Goal: Information Seeking & Learning: Compare options

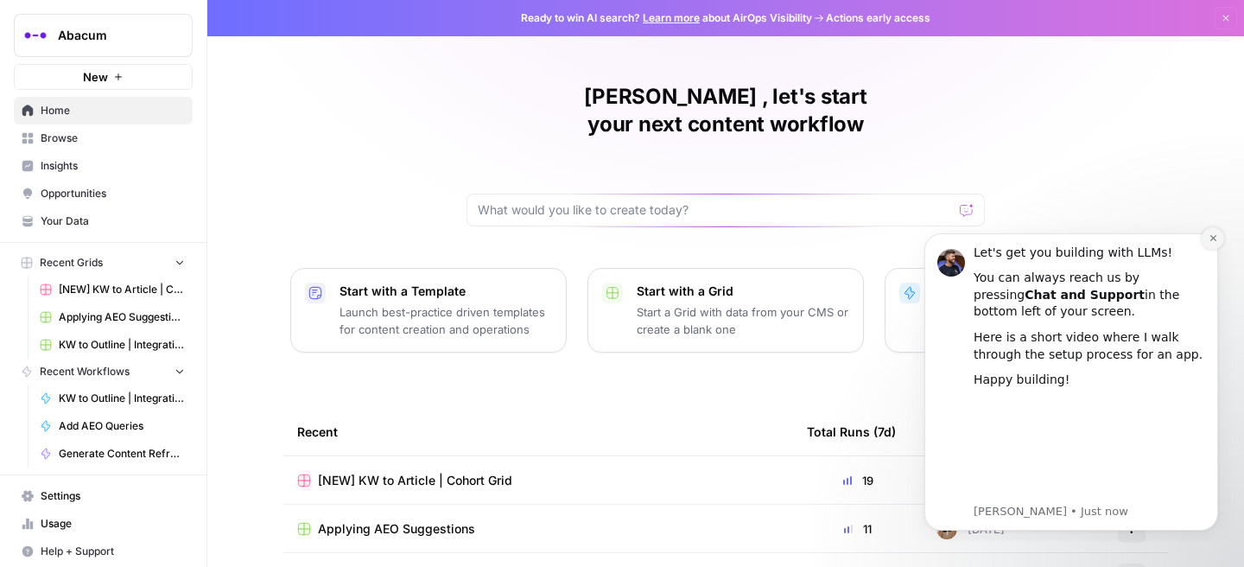
click at [1214, 238] on icon "Dismiss notification" at bounding box center [1214, 238] width 10 height 10
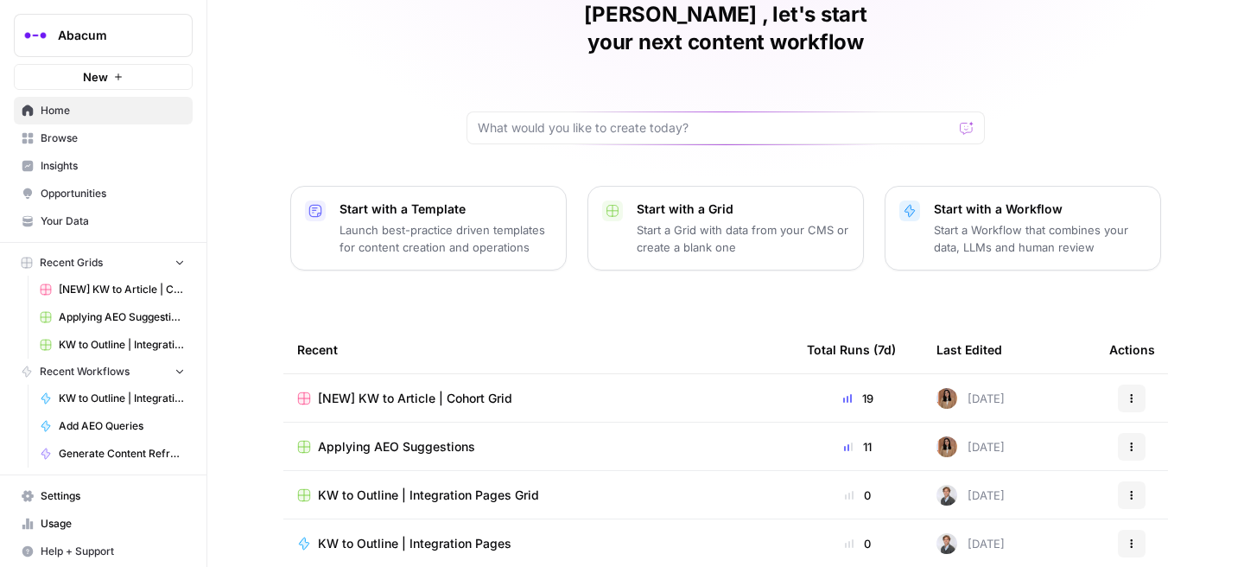
scroll to position [85, 0]
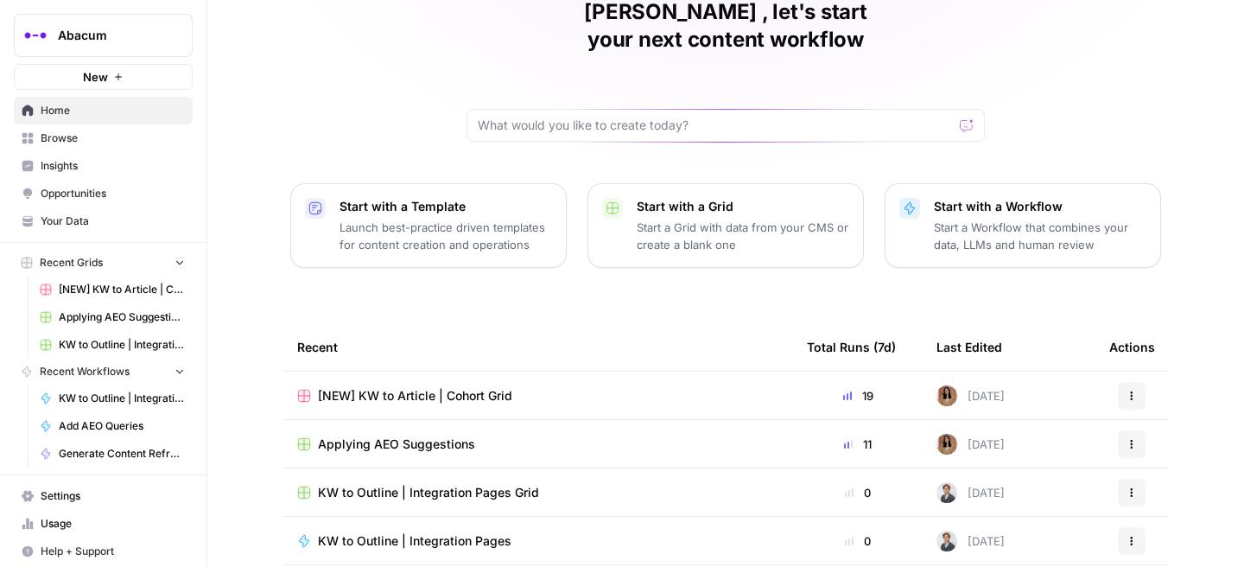
click at [108, 158] on span "Insights" at bounding box center [113, 166] width 144 height 16
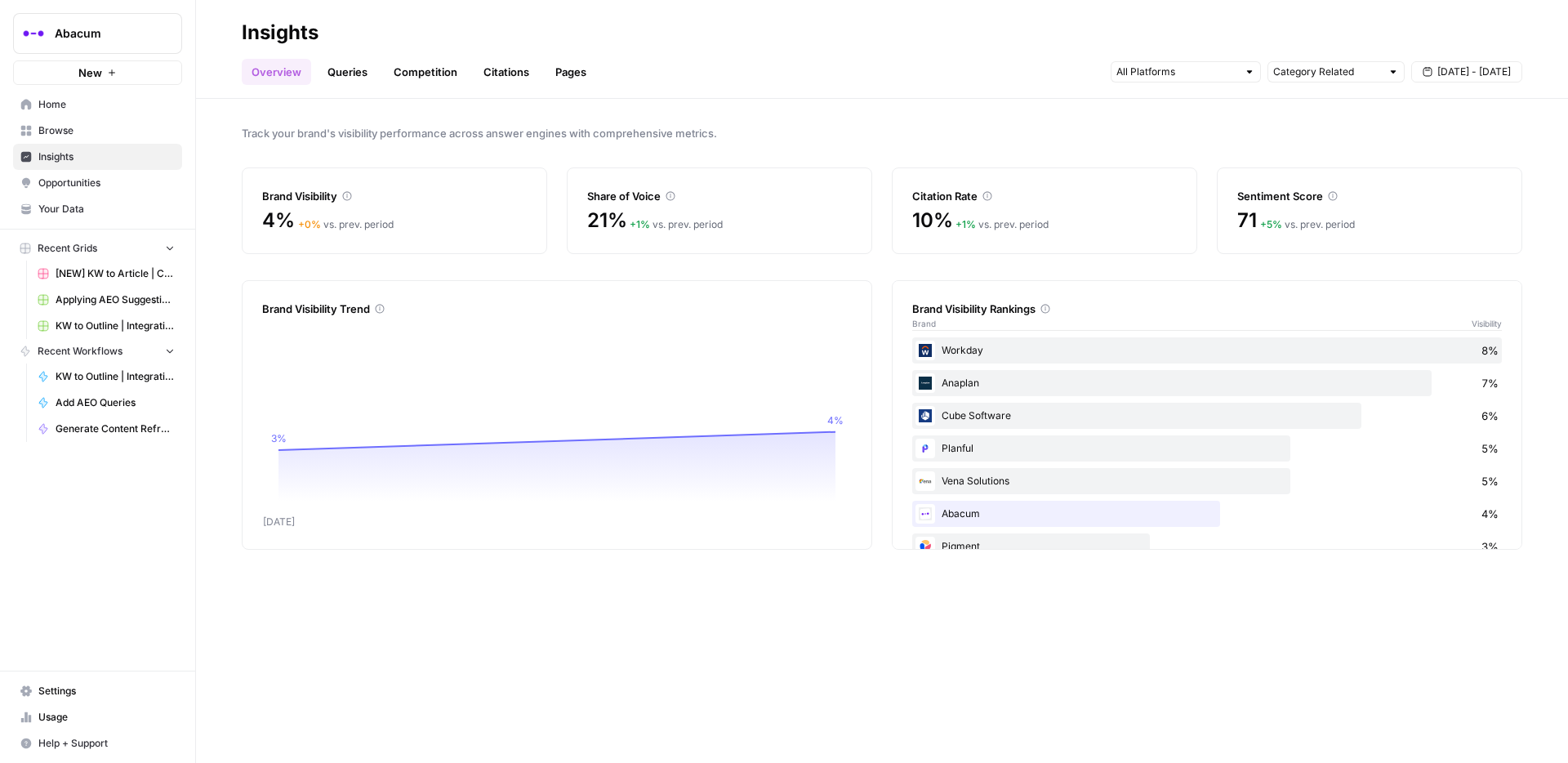
click at [353, 70] on link "Queries" at bounding box center [347, 72] width 60 height 26
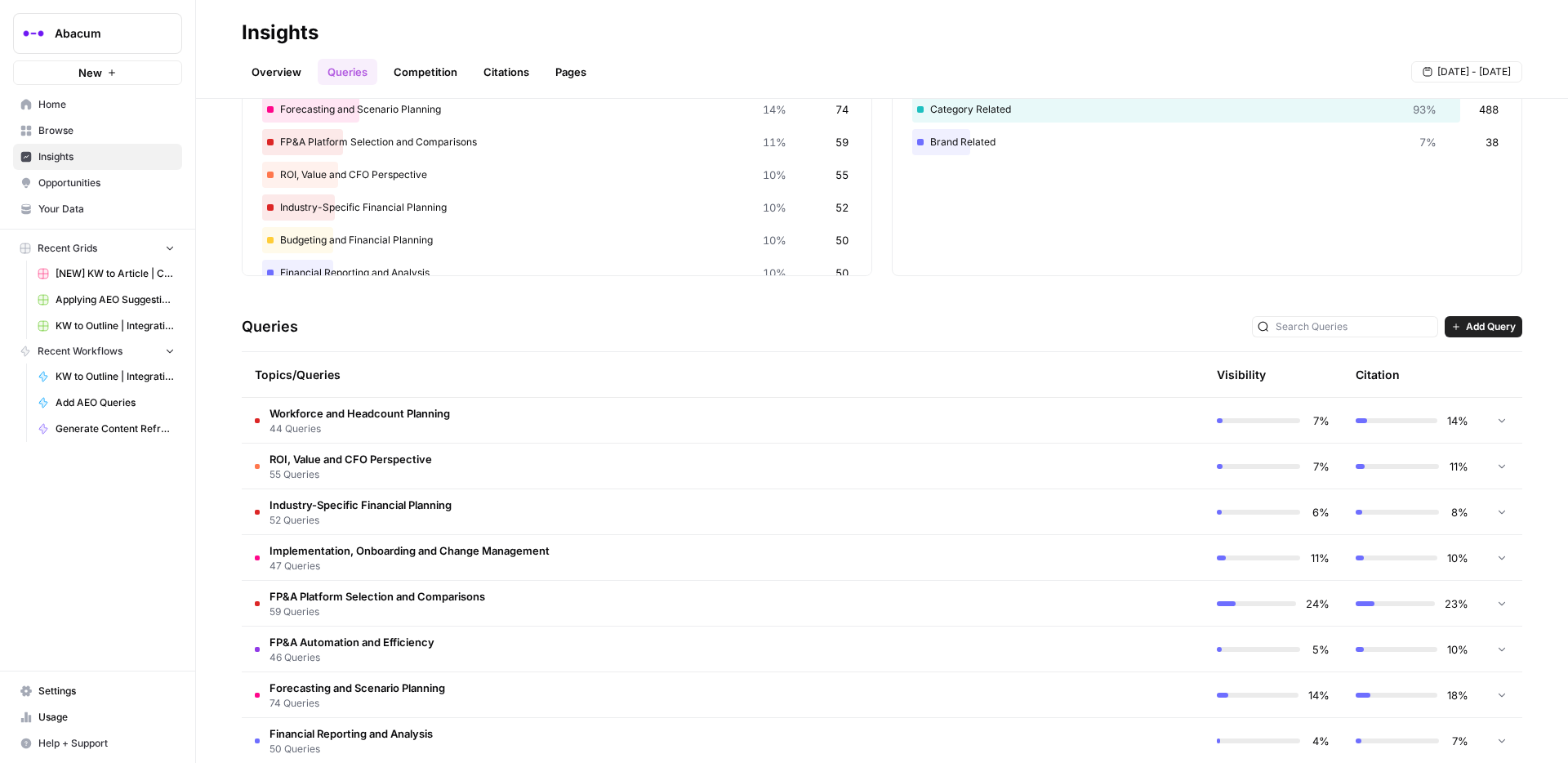
scroll to position [130, 0]
click at [451, 535] on span "FP&A Platform Selection and Comparisons" at bounding box center [377, 594] width 215 height 16
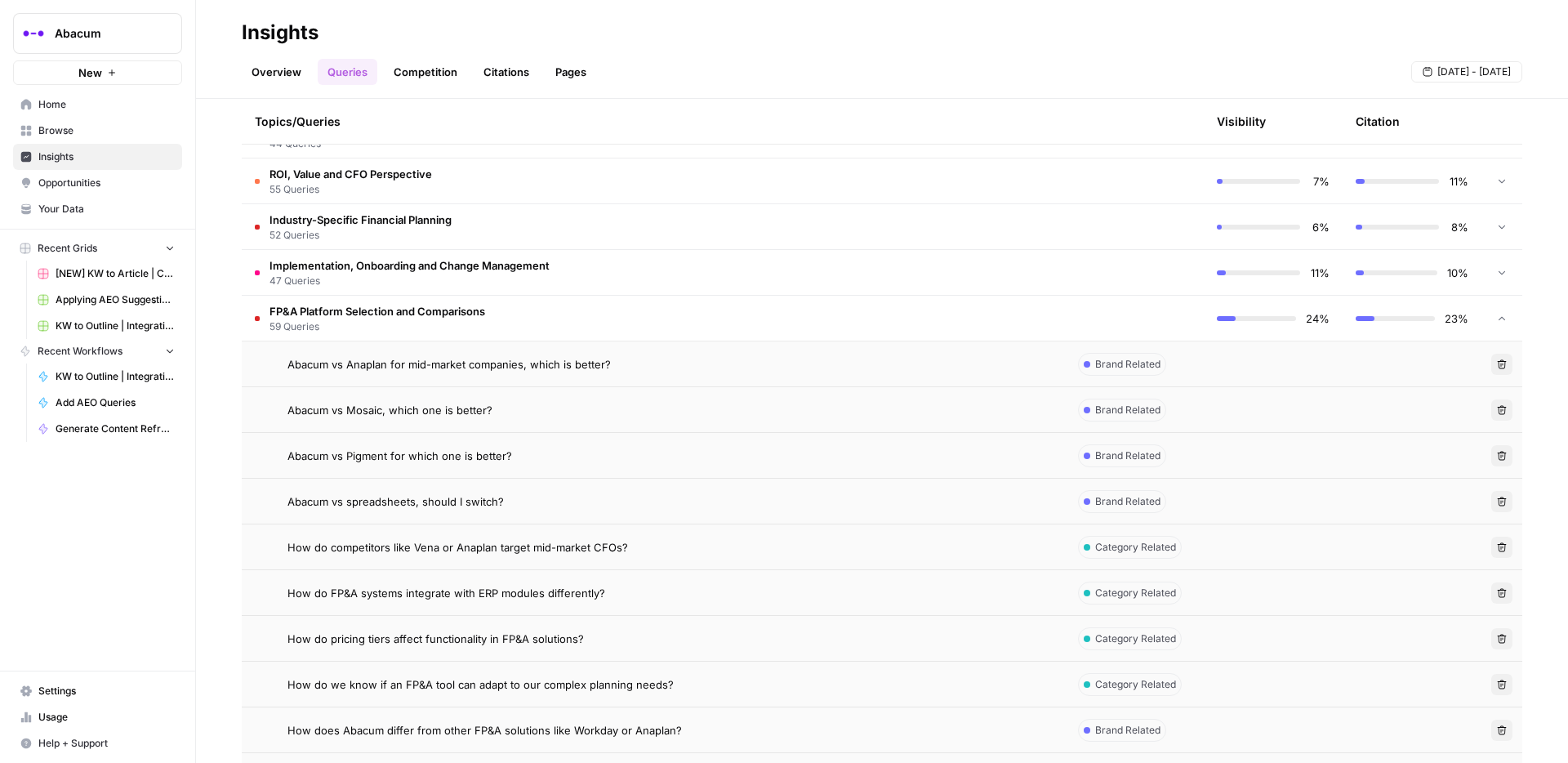
scroll to position [412, 0]
click at [293, 331] on span "59 Queries" at bounding box center [377, 329] width 215 height 15
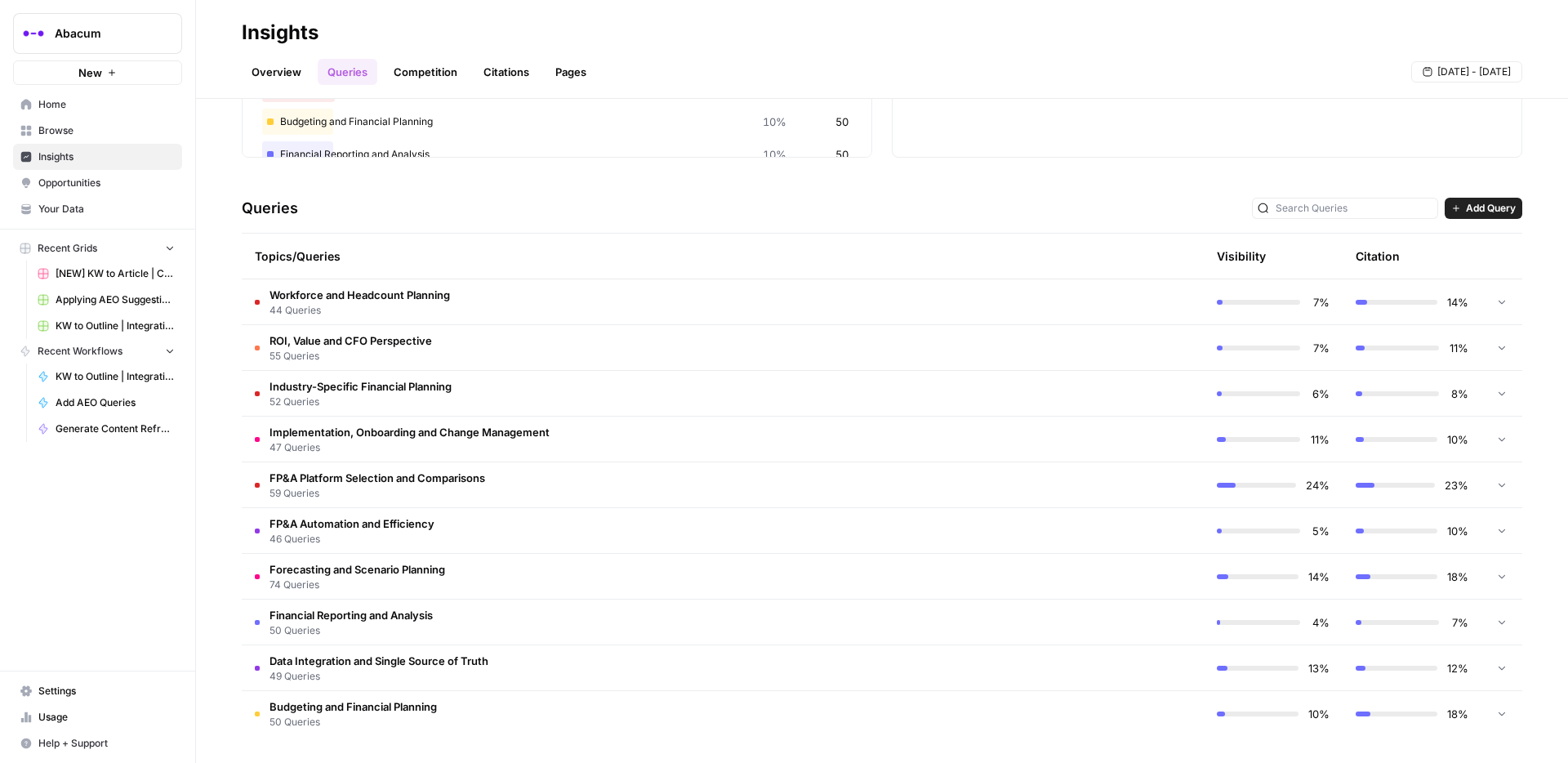
click at [336, 479] on span "FP&A Platform Selection and Comparisons" at bounding box center [377, 477] width 215 height 16
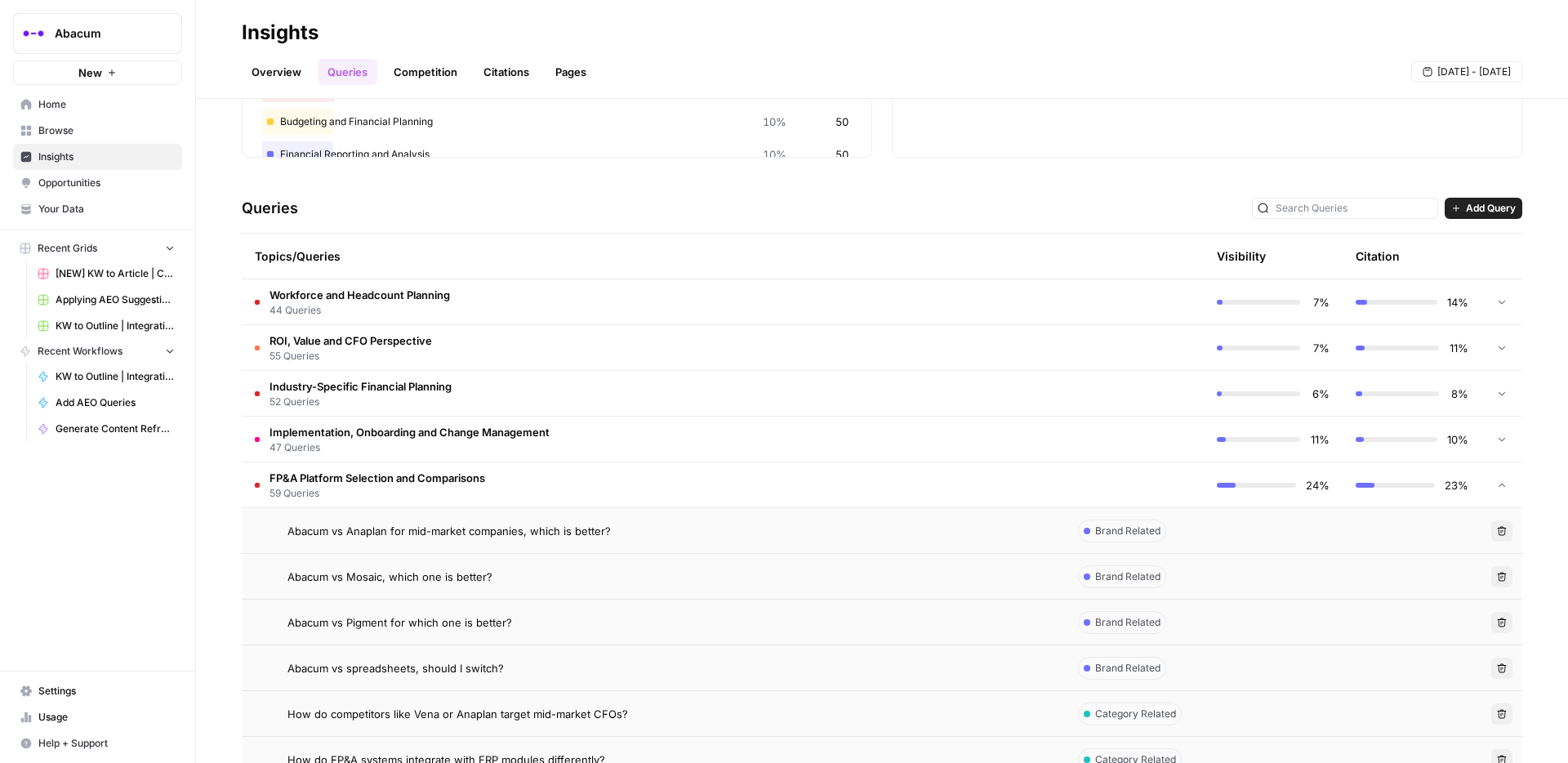
click at [391, 532] on span "Abacum vs Anaplan for mid-market companies, which is better?" at bounding box center [449, 530] width 323 height 16
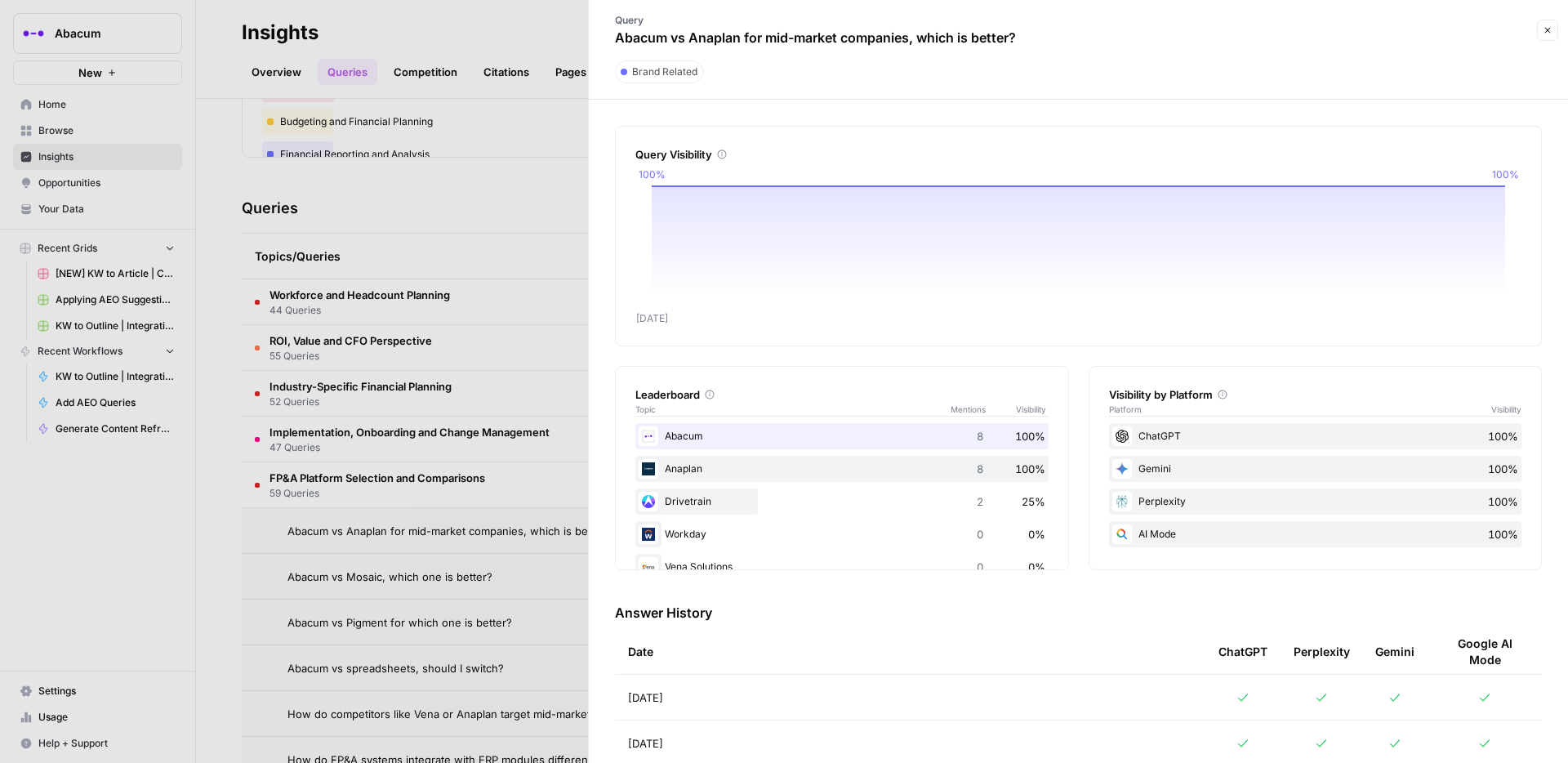
click at [451, 535] on div at bounding box center [784, 381] width 1568 height 763
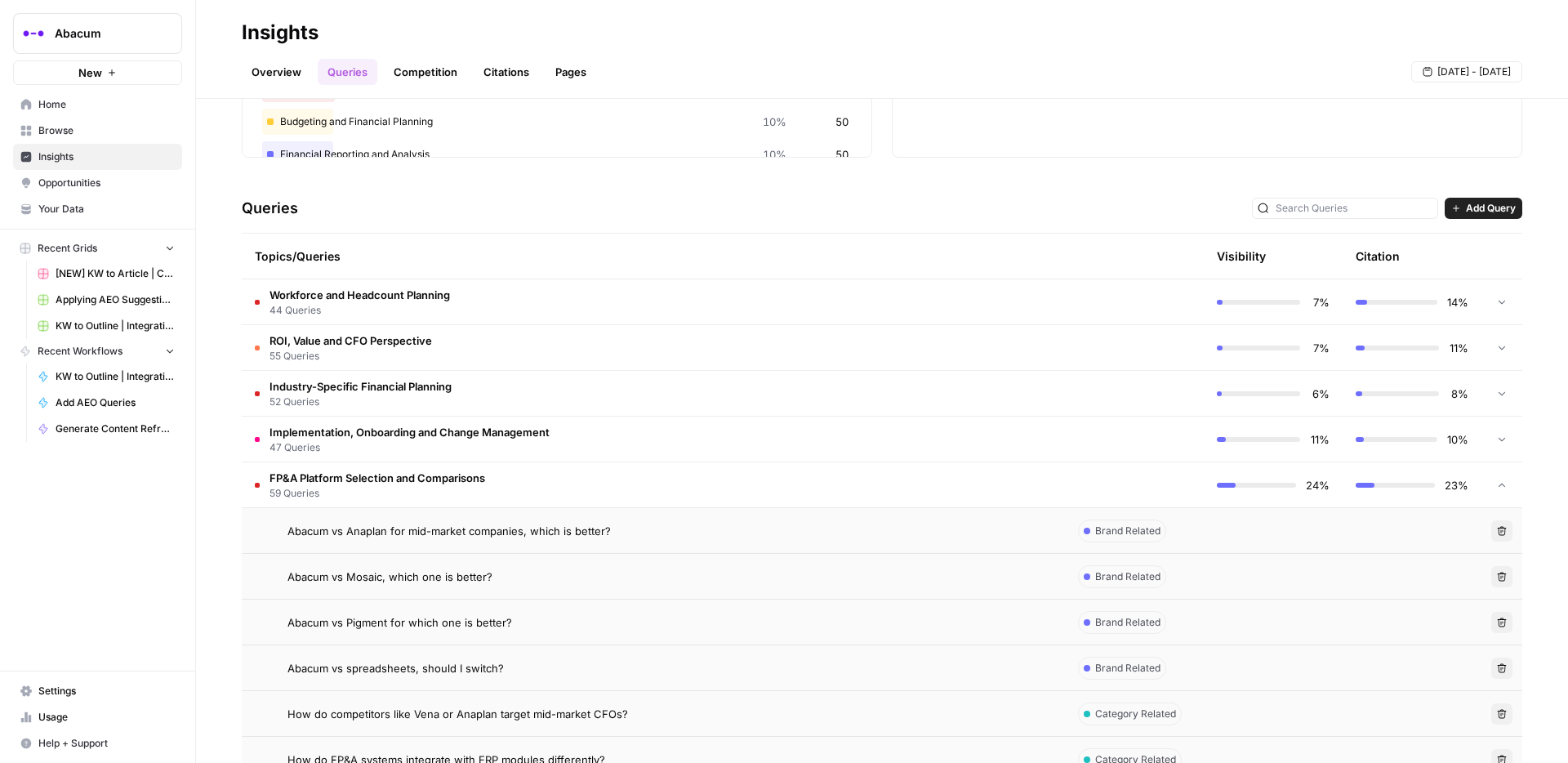
click at [451, 535] on span "Abacum vs Mosaic, which one is better?" at bounding box center [389, 576] width 205 height 16
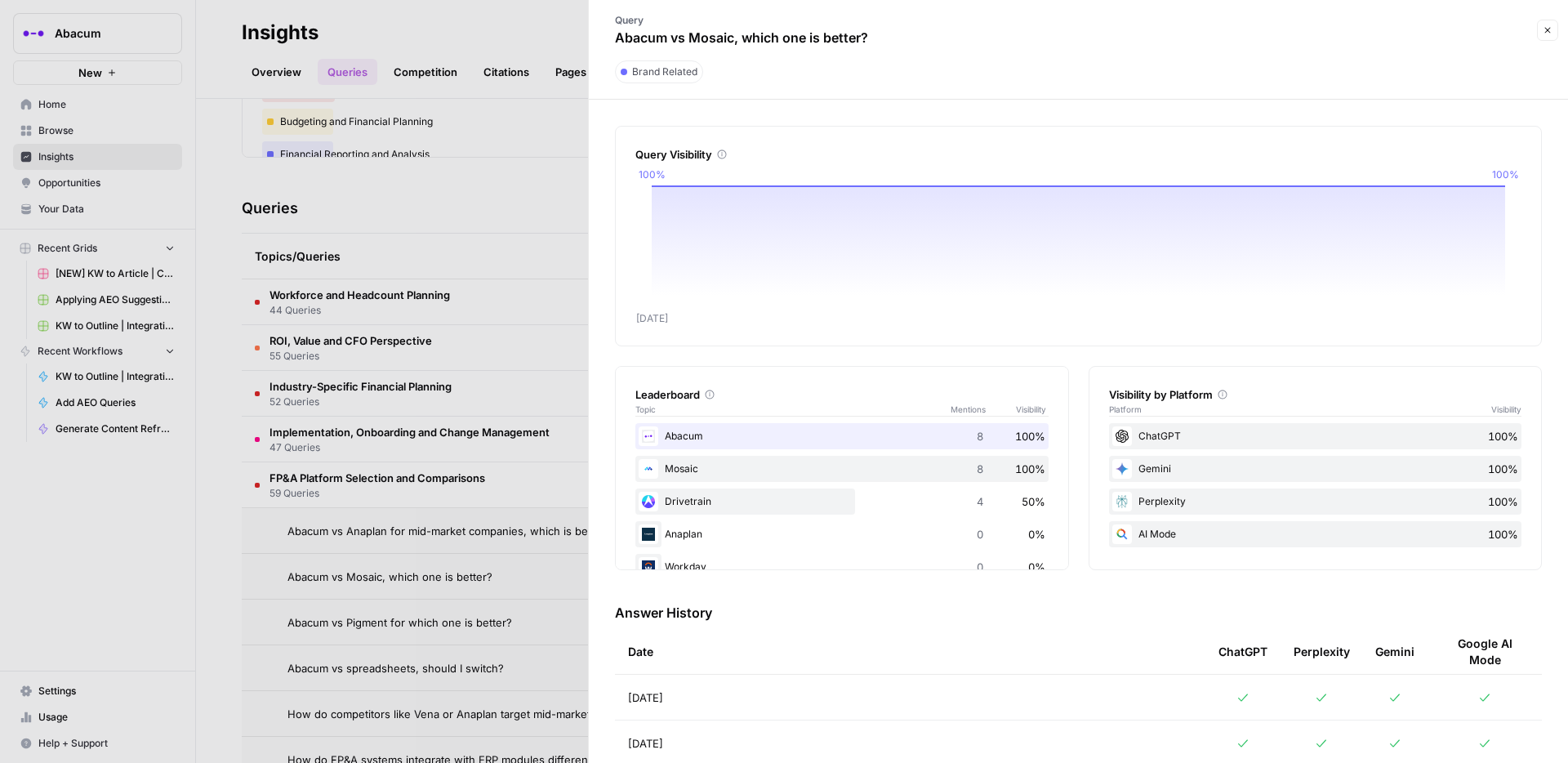
click at [454, 535] on div at bounding box center [784, 381] width 1568 height 763
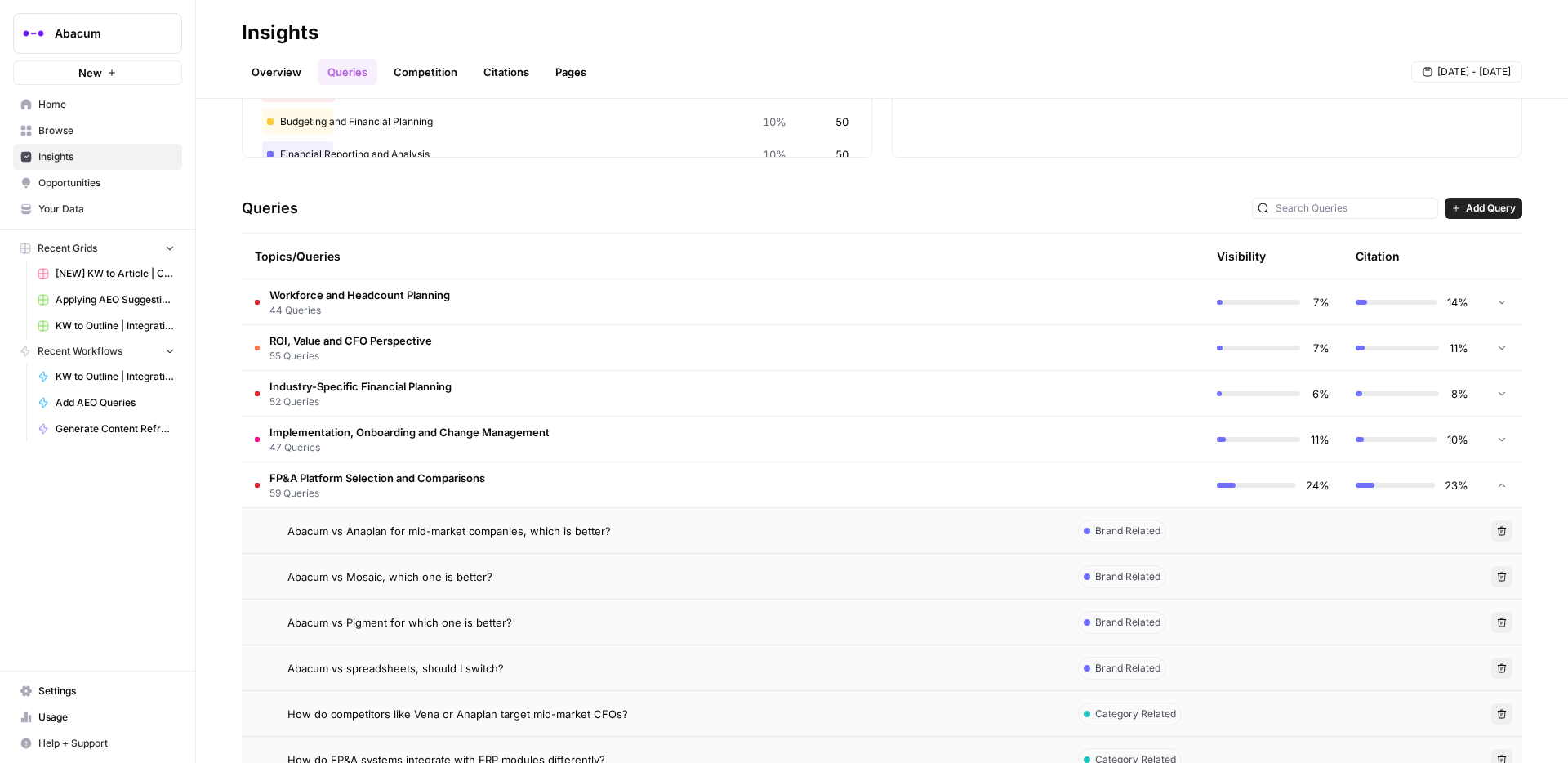
click at [460, 535] on span "Abacum vs Pigment for which one is better?" at bounding box center [400, 622] width 225 height 16
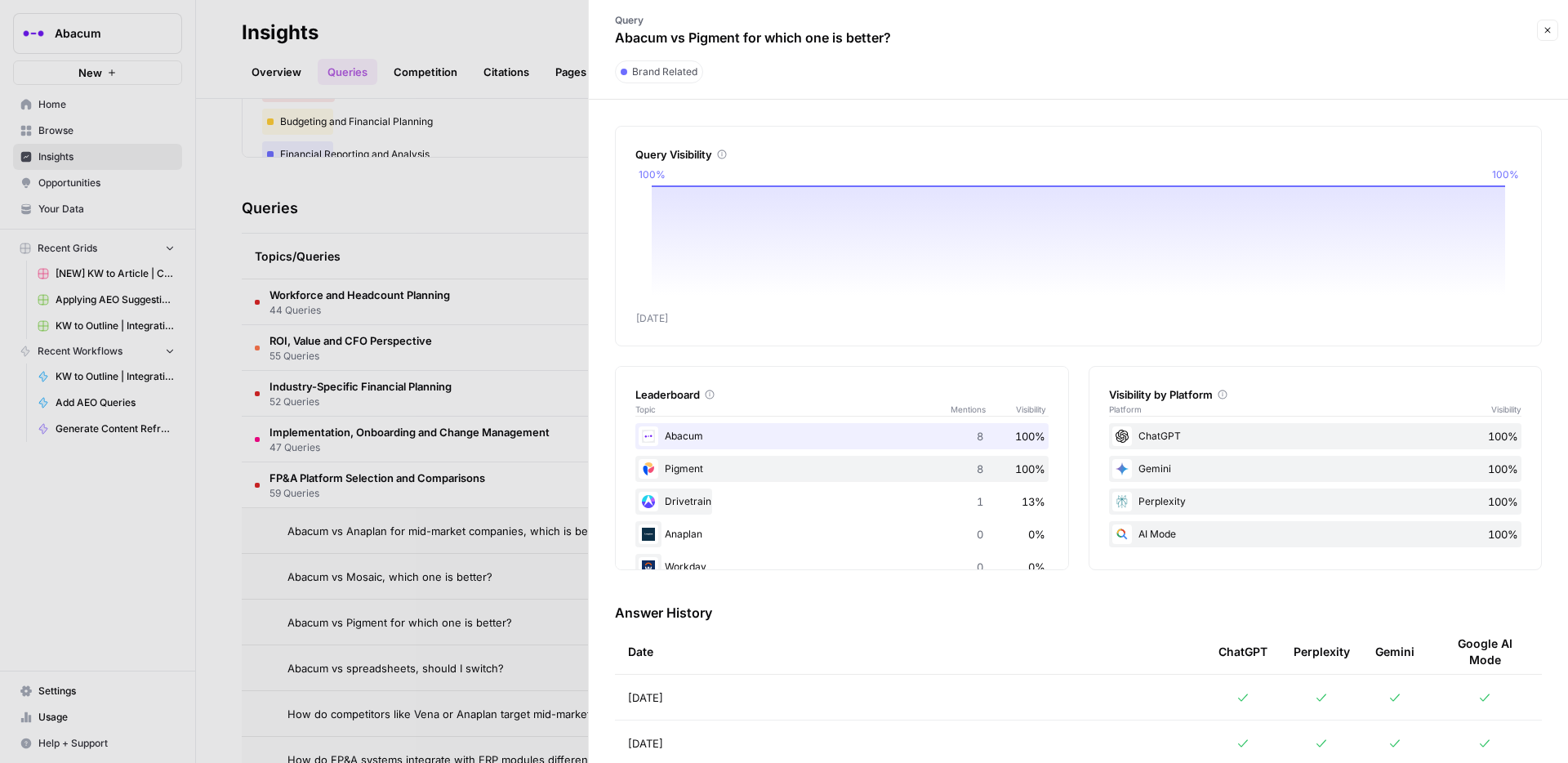
scroll to position [29, 0]
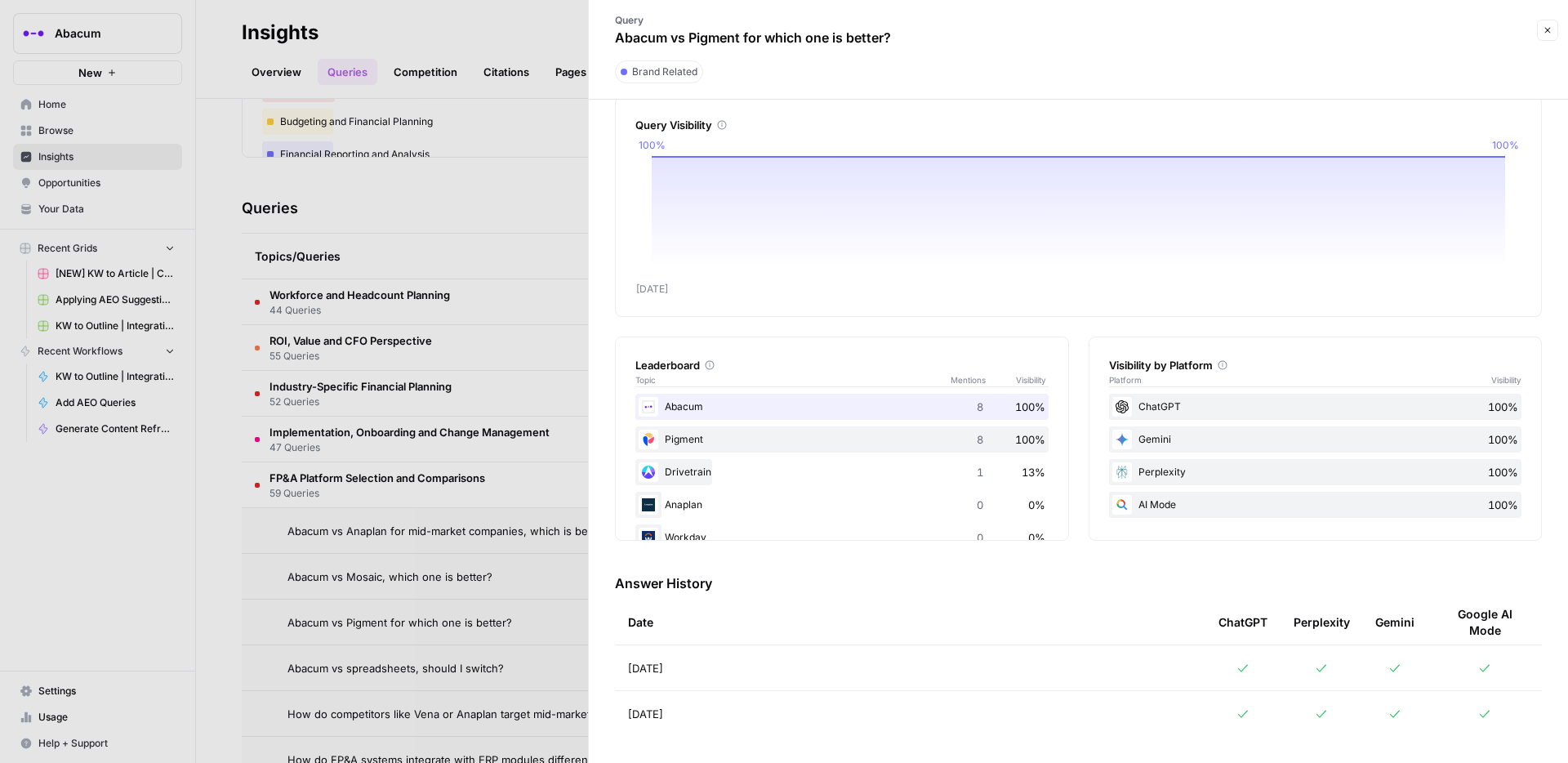
click at [435, 535] on div at bounding box center [784, 381] width 1568 height 763
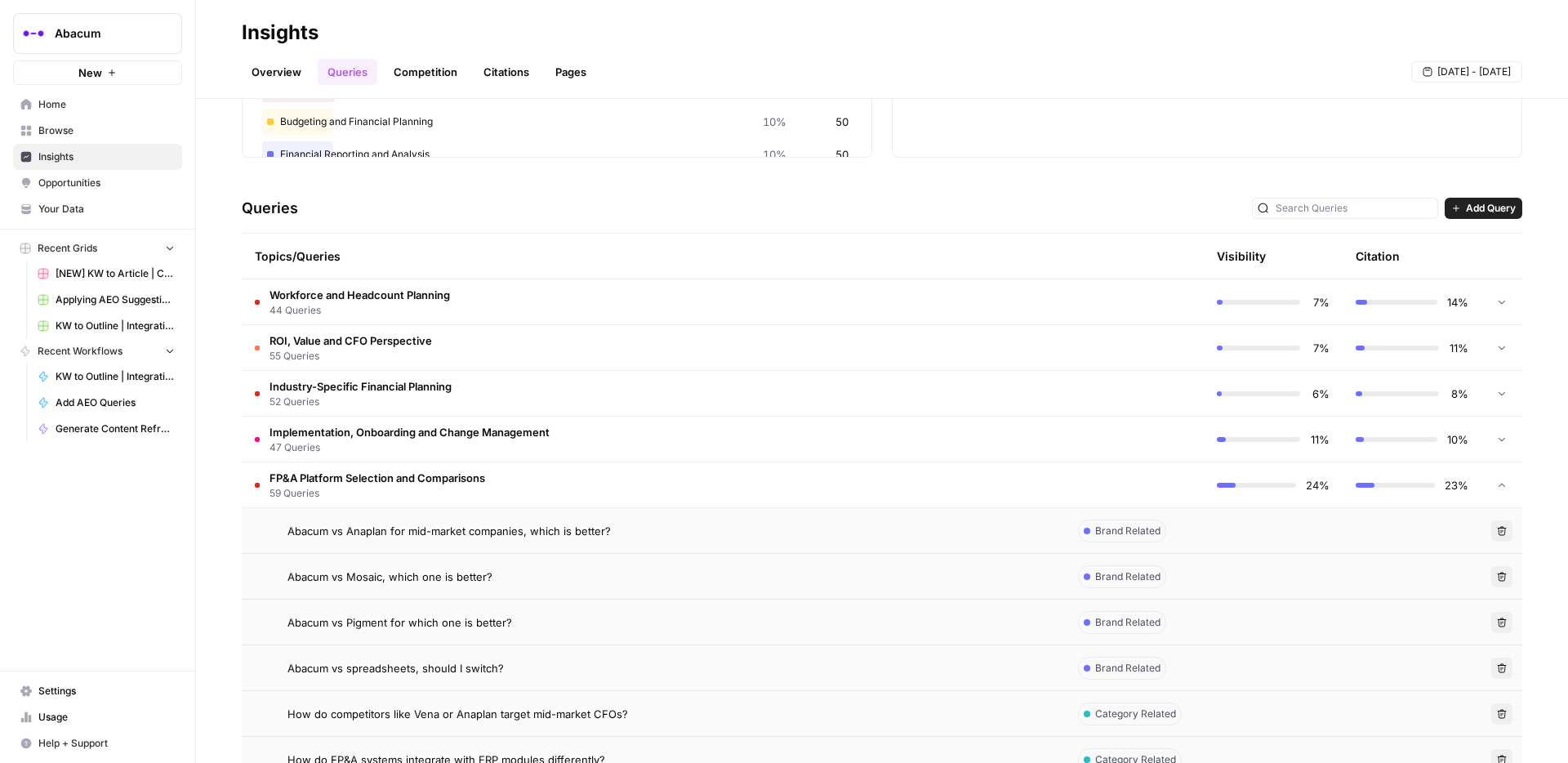
click at [430, 535] on span "Abacum vs spreadsheets, should I switch?" at bounding box center [395, 668] width 216 height 16
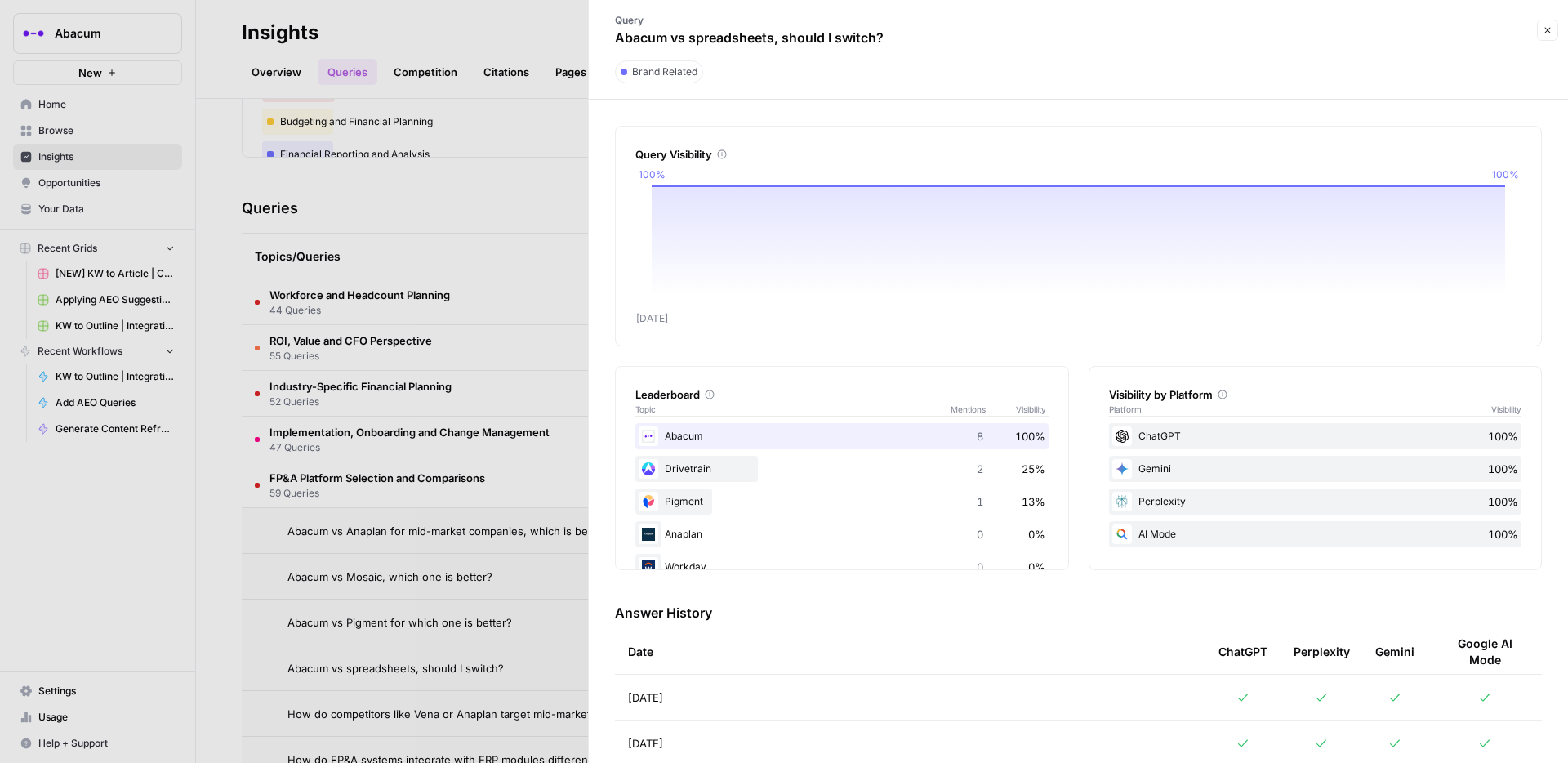
click at [429, 535] on div at bounding box center [784, 381] width 1568 height 763
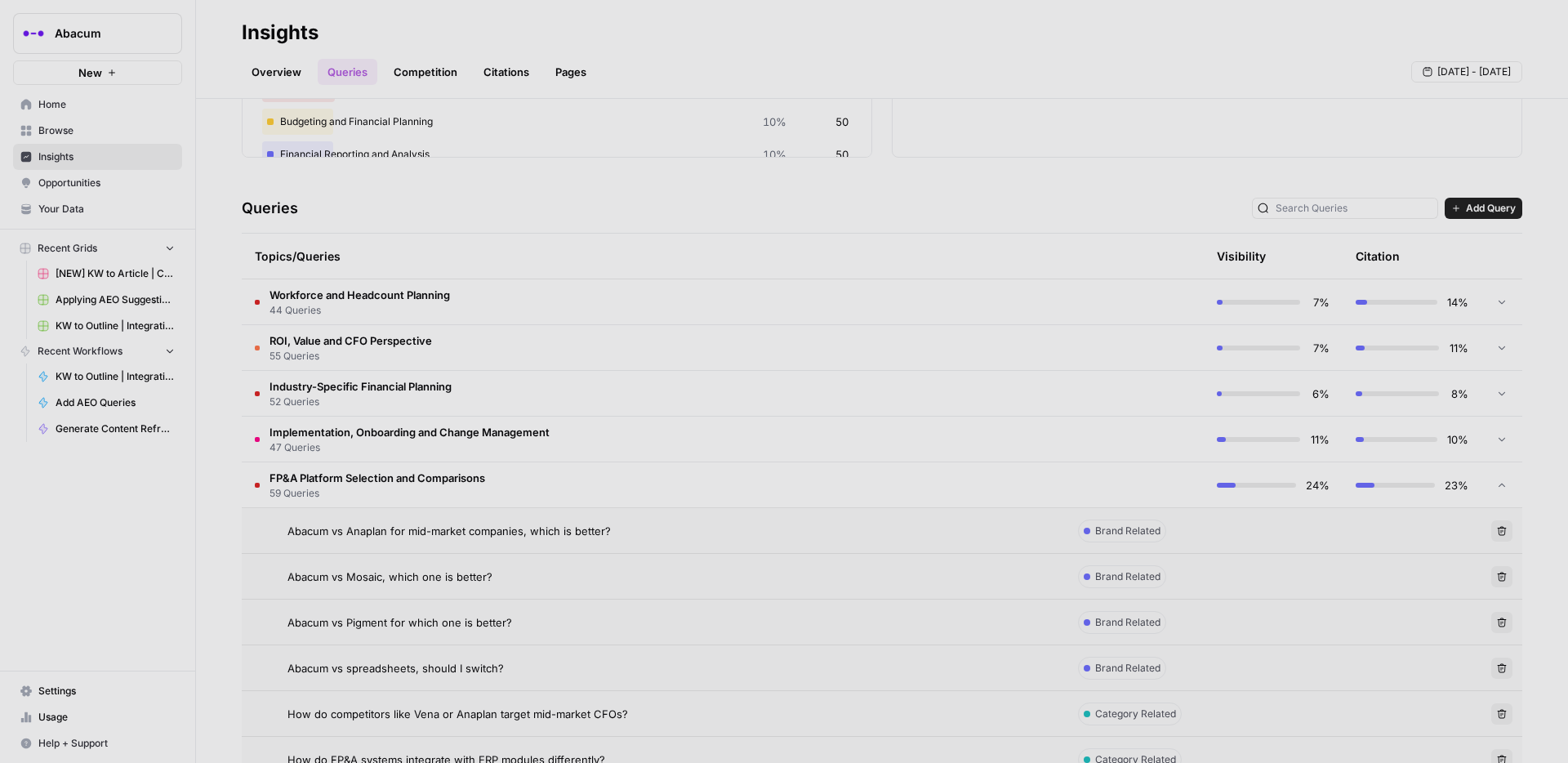
click at [429, 535] on span "How do competitors like Vena or Anaplan target mid-market CFOs?" at bounding box center [457, 714] width 340 height 16
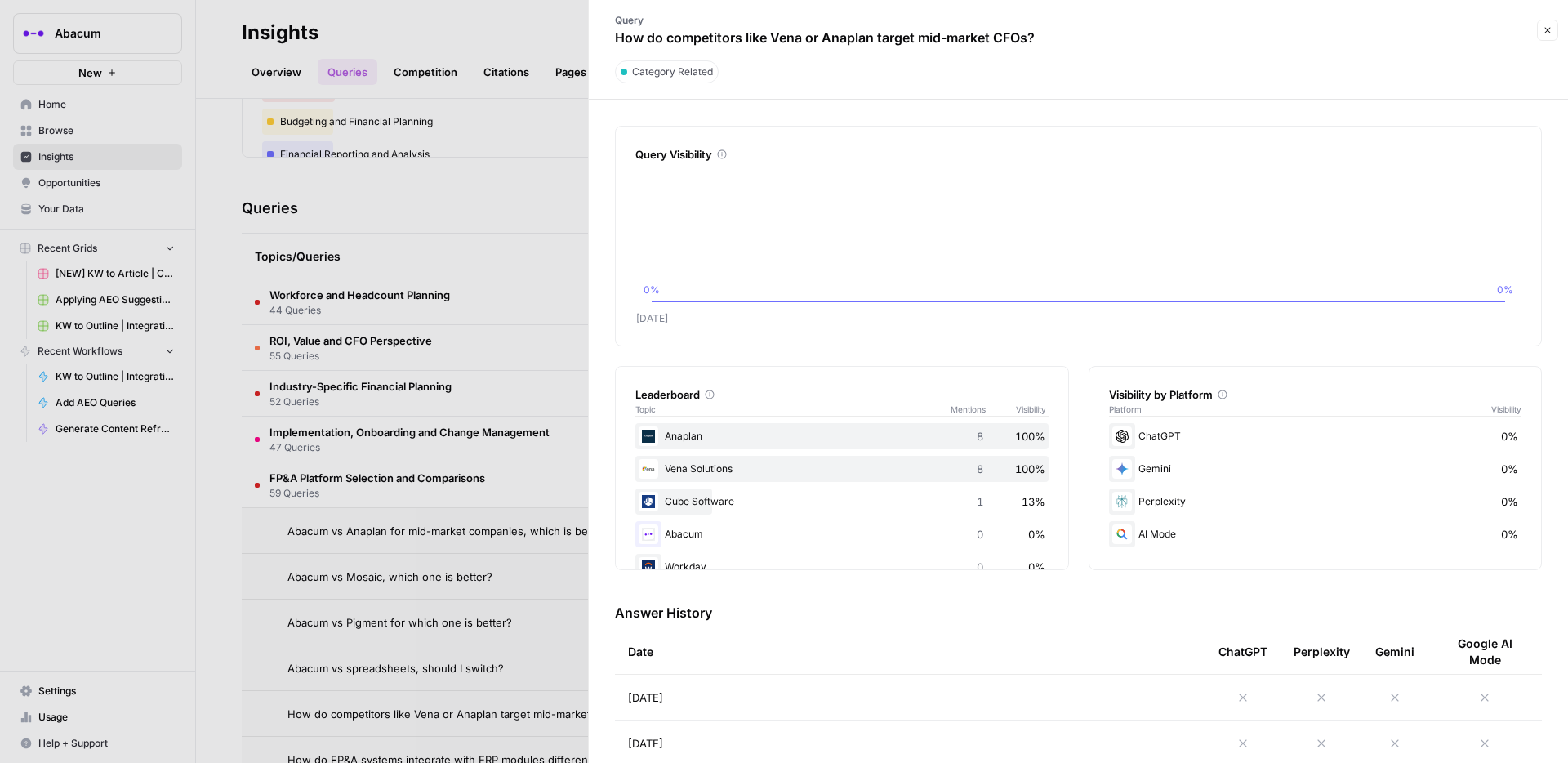
click at [415, 531] on div at bounding box center [784, 381] width 1568 height 763
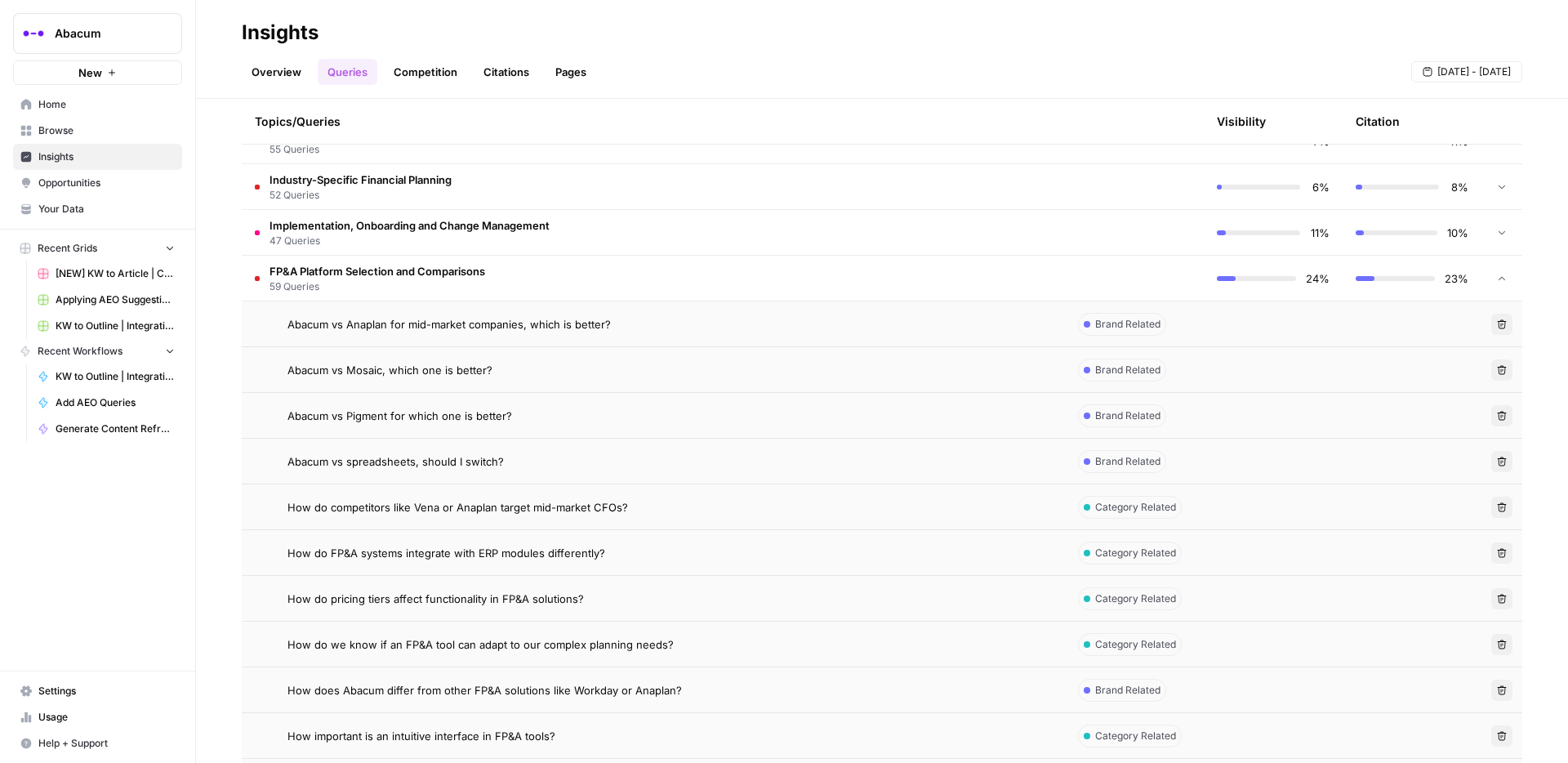
scroll to position [463, 0]
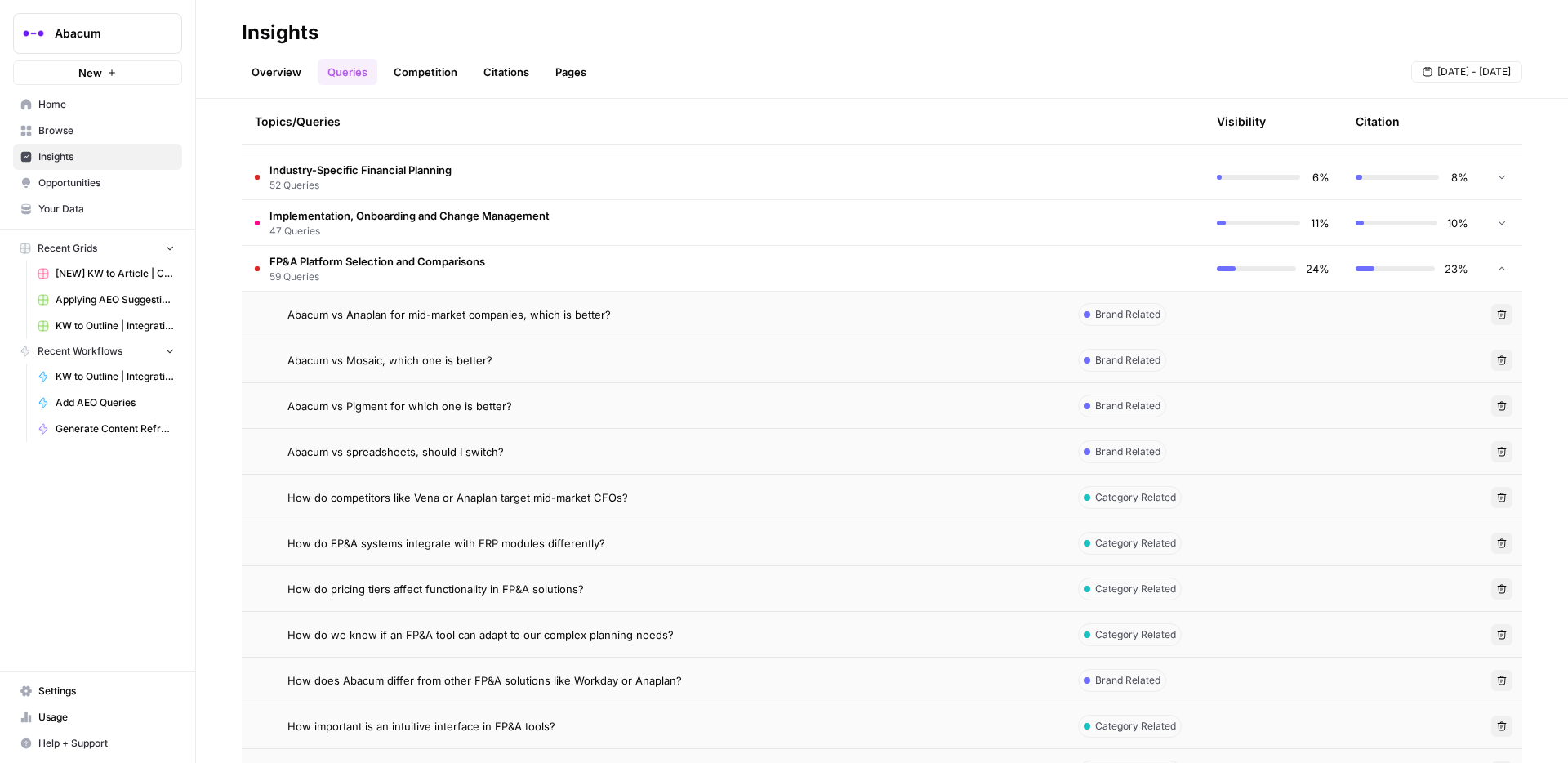
click at [446, 535] on span "How do FP&A systems integrate with ERP modules differently?" at bounding box center [446, 543] width 318 height 16
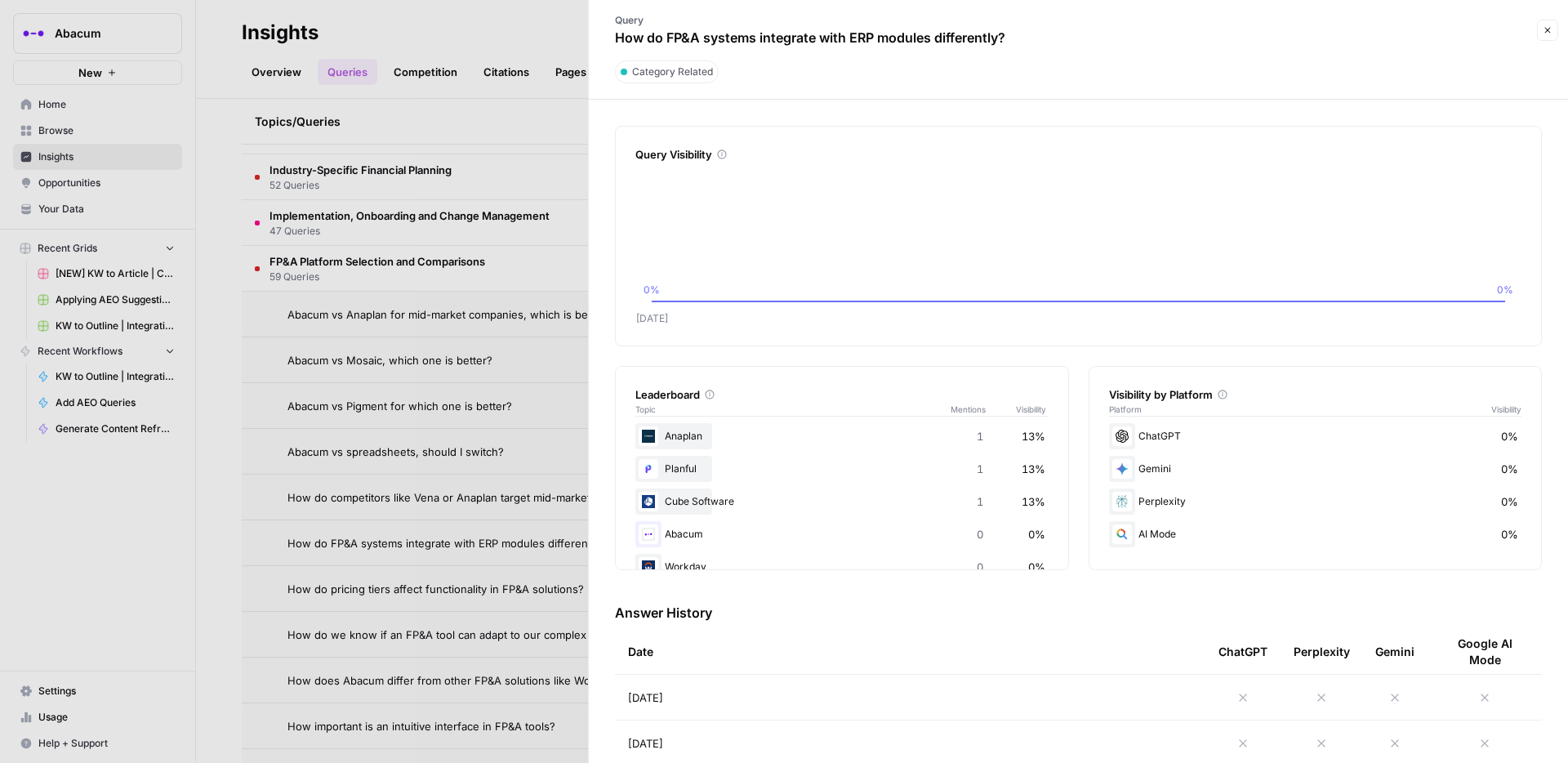
click at [451, 535] on div at bounding box center [784, 381] width 1568 height 763
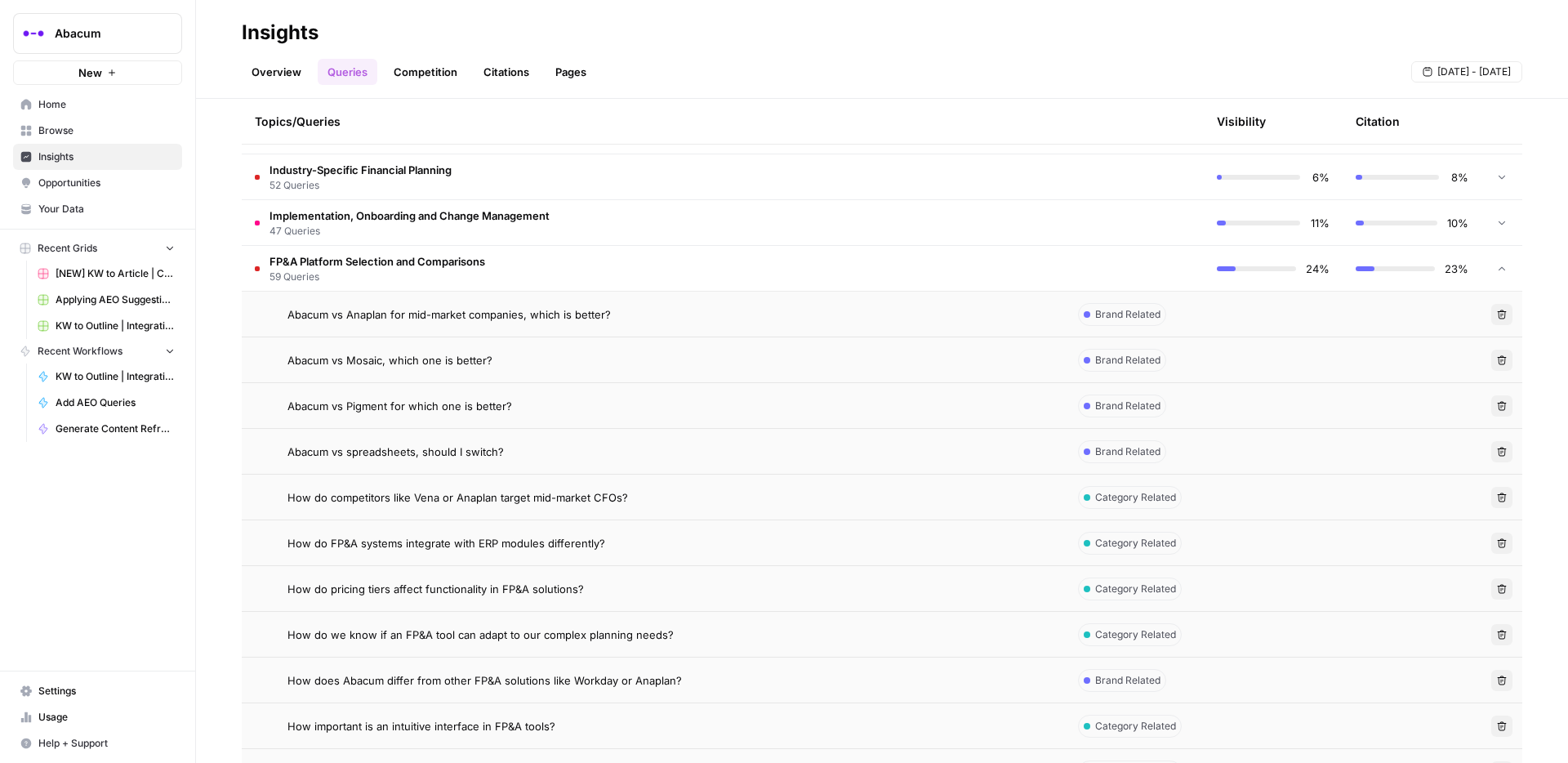
click at [455, 535] on span "How do pricing tiers affect functionality in FP&A solutions?" at bounding box center [436, 588] width 297 height 16
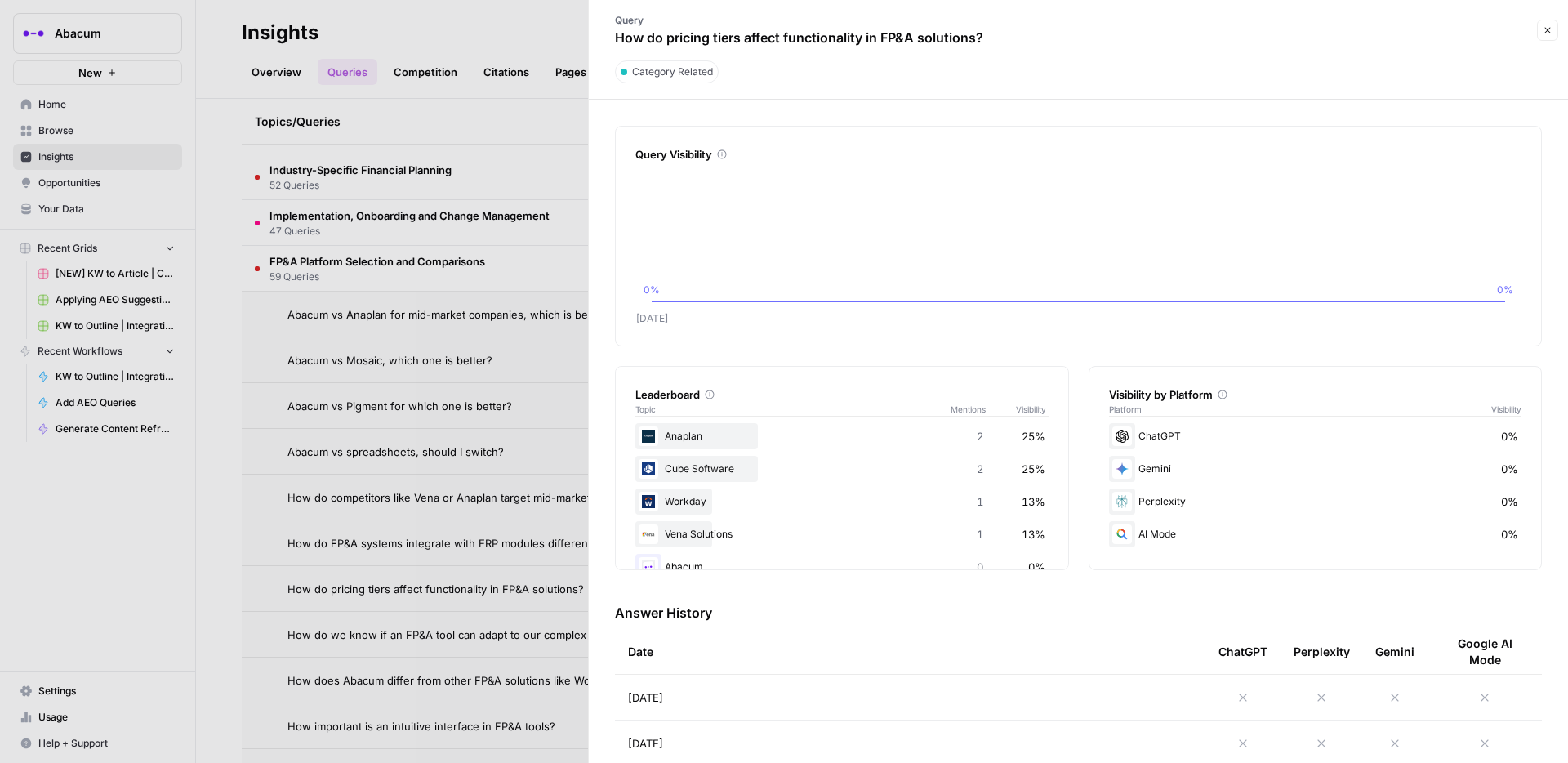
click at [454, 535] on div at bounding box center [784, 381] width 1568 height 763
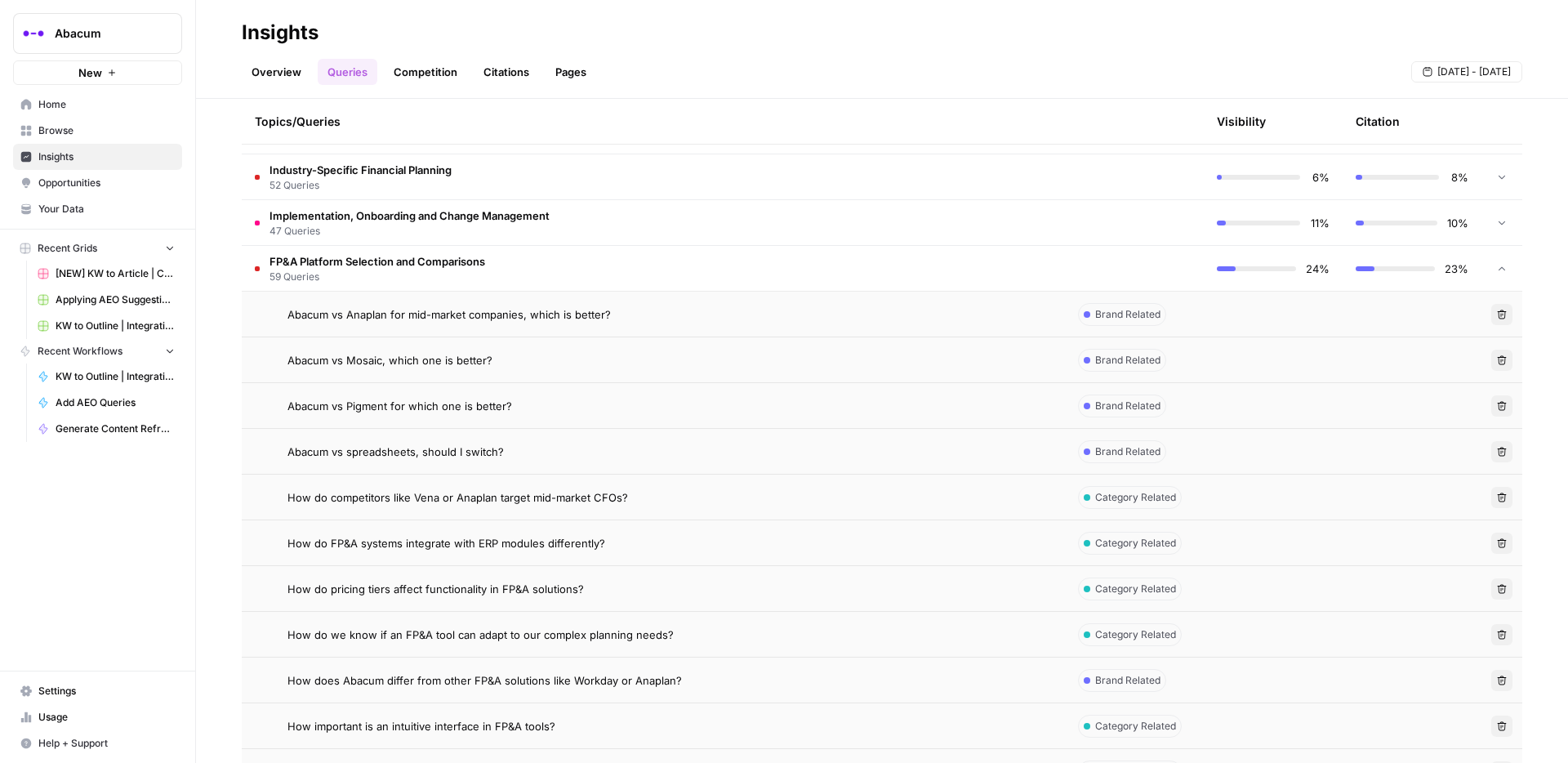
click at [272, 260] on span "FP&A Platform Selection and Comparisons" at bounding box center [377, 261] width 215 height 16
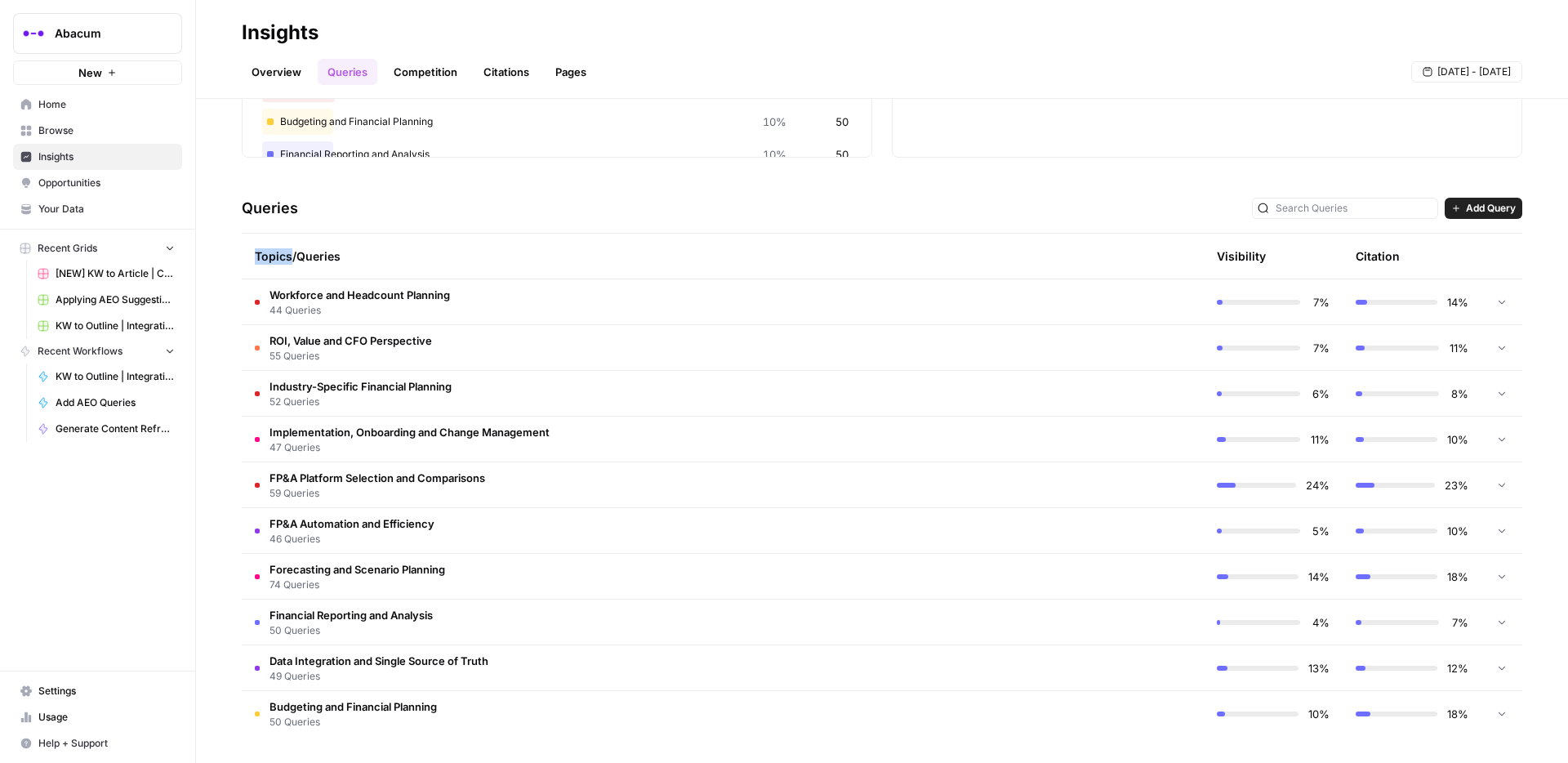
click at [272, 260] on div "Topics/Queries" at bounding box center [653, 256] width 797 height 45
click at [349, 481] on span "FP&A Platform Selection and Comparisons" at bounding box center [377, 477] width 215 height 16
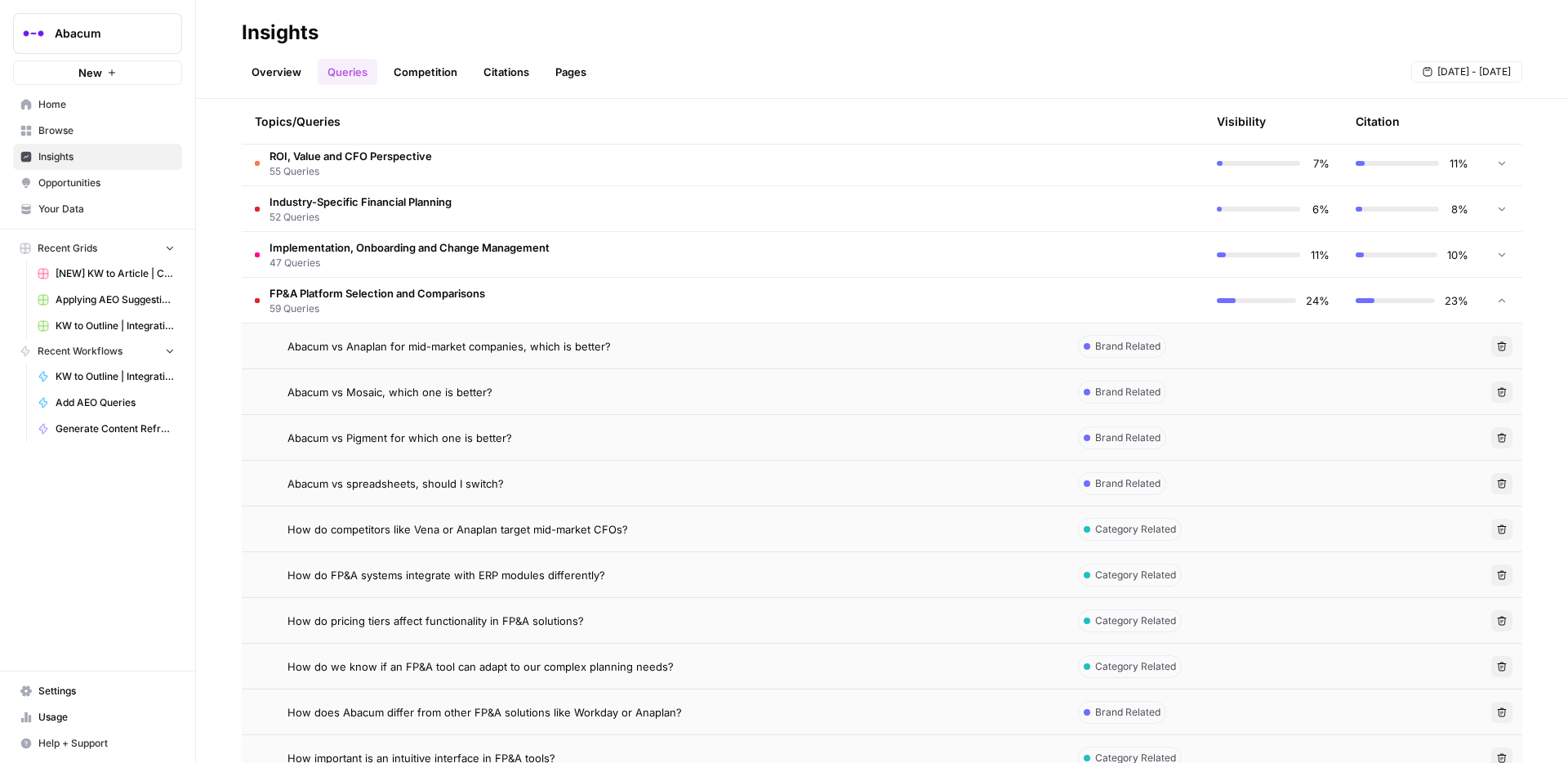
scroll to position [427, 0]
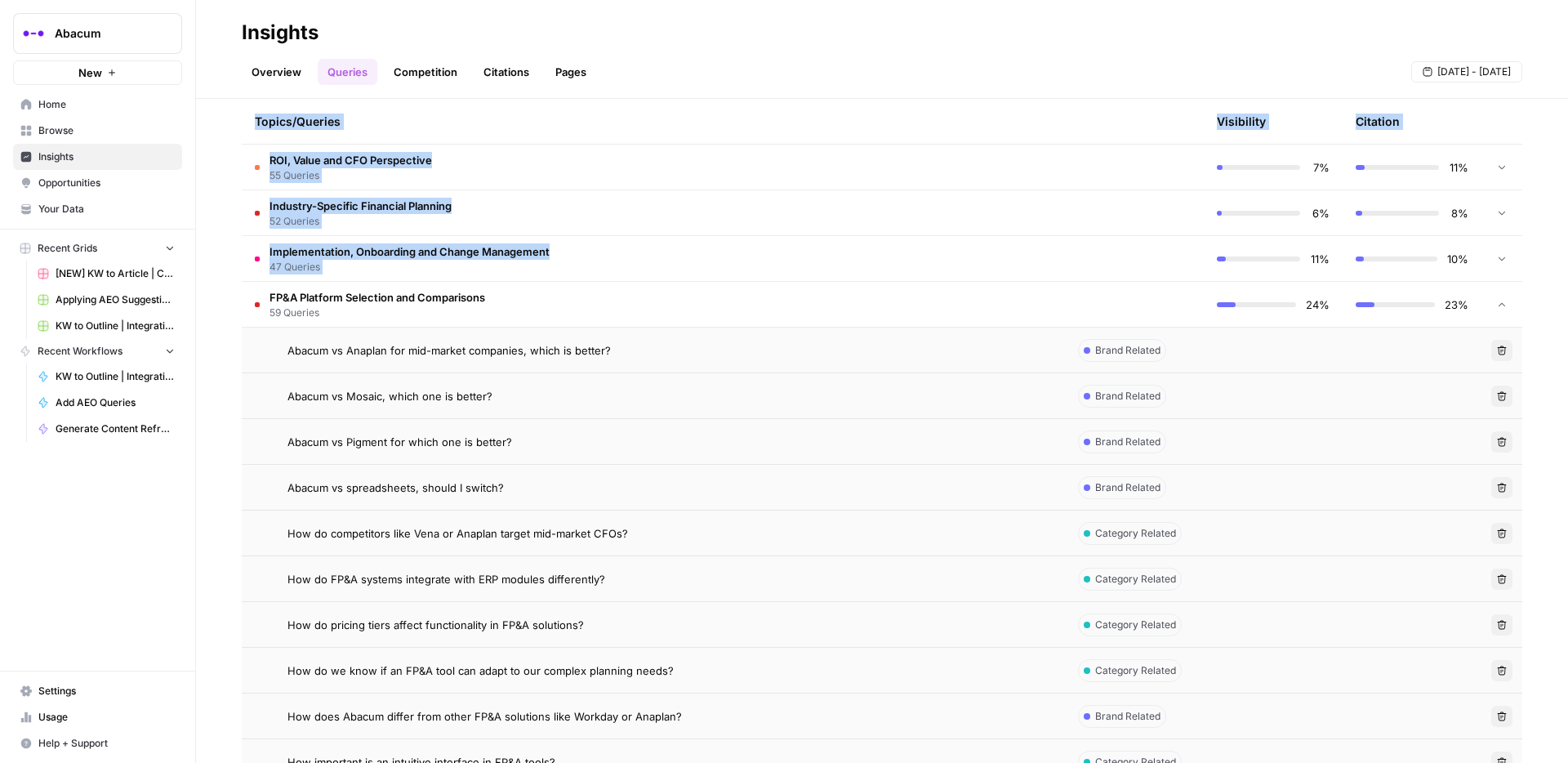
drag, startPoint x: 586, startPoint y: 574, endPoint x: 270, endPoint y: 301, distance: 417.6
copy table "Topics/Queries Visibility Citation Workforce and Headcount Planning 44 Queries …"
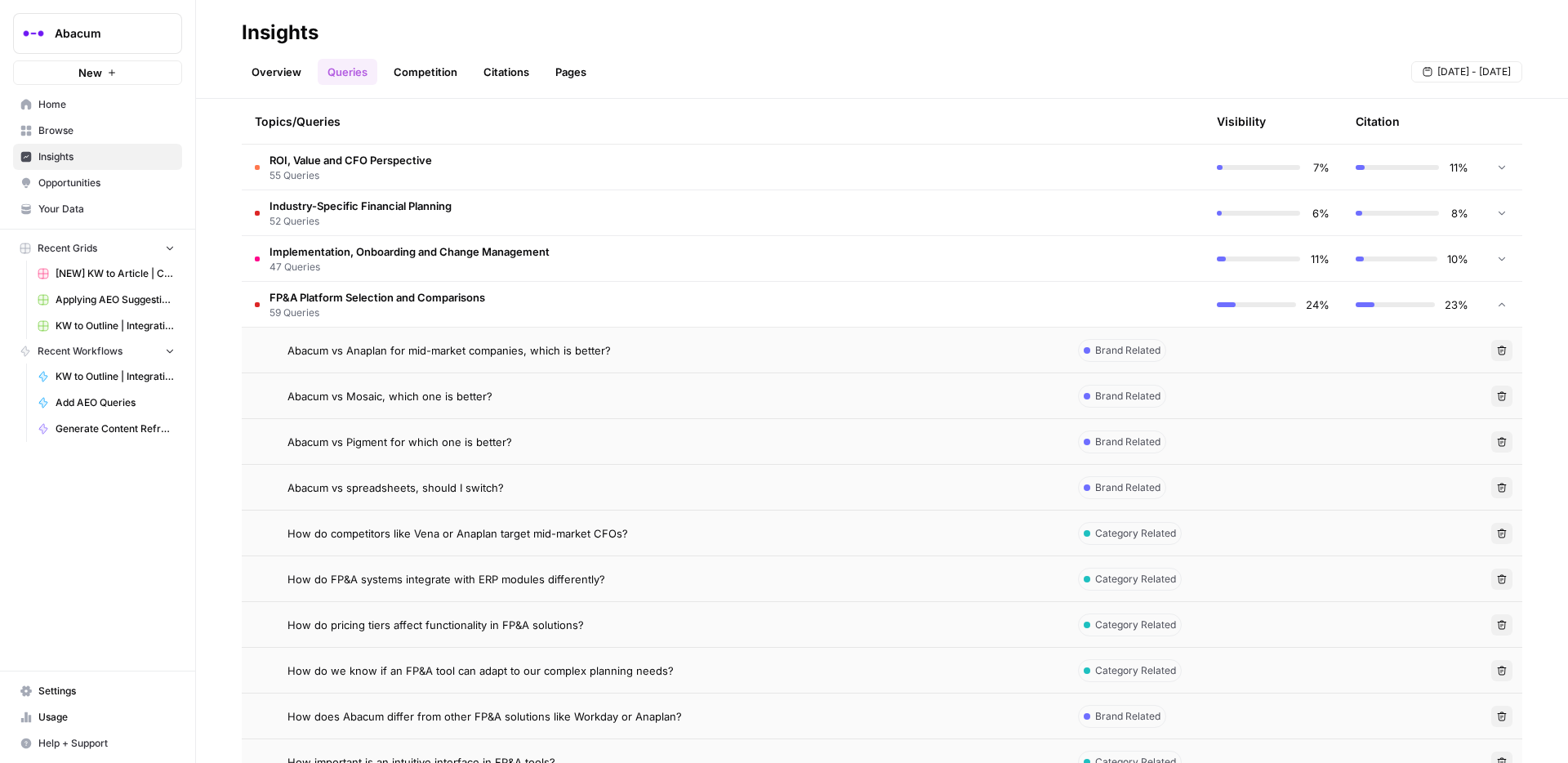
click at [558, 415] on td "Abacum vs Mosaic, which one is better?" at bounding box center [653, 396] width 823 height 45
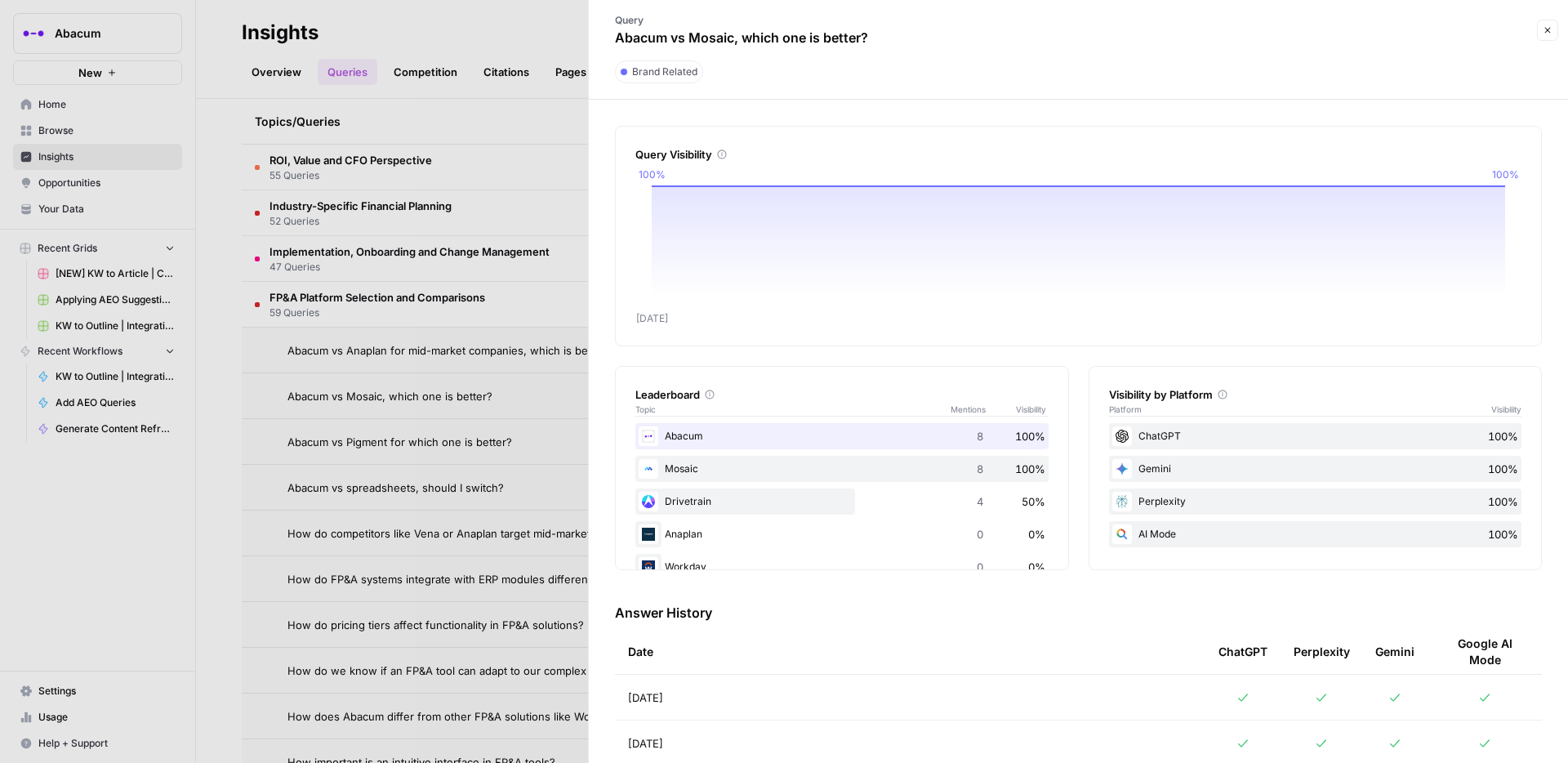
click at [483, 535] on div at bounding box center [784, 381] width 1568 height 763
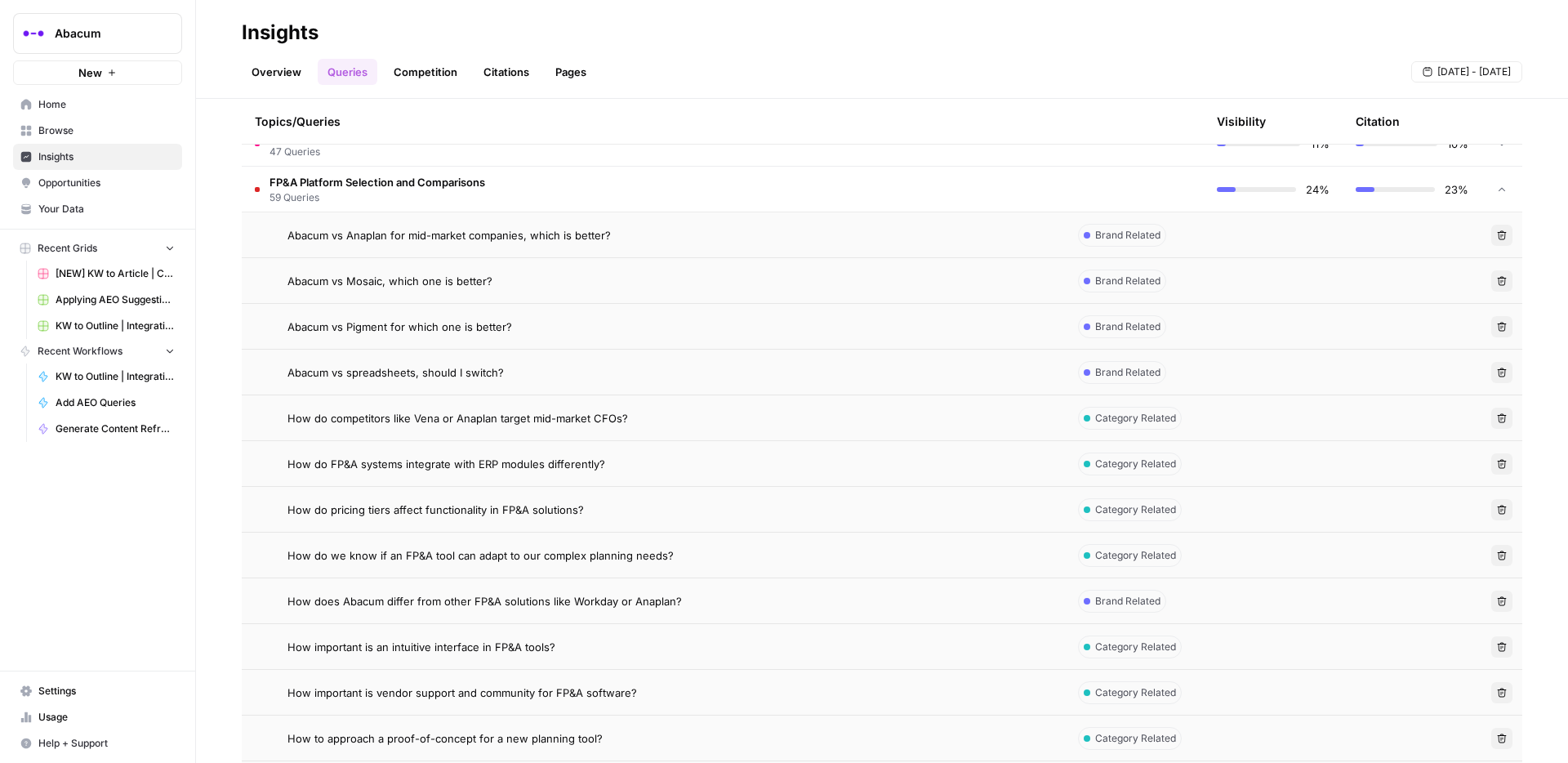
scroll to position [554, 0]
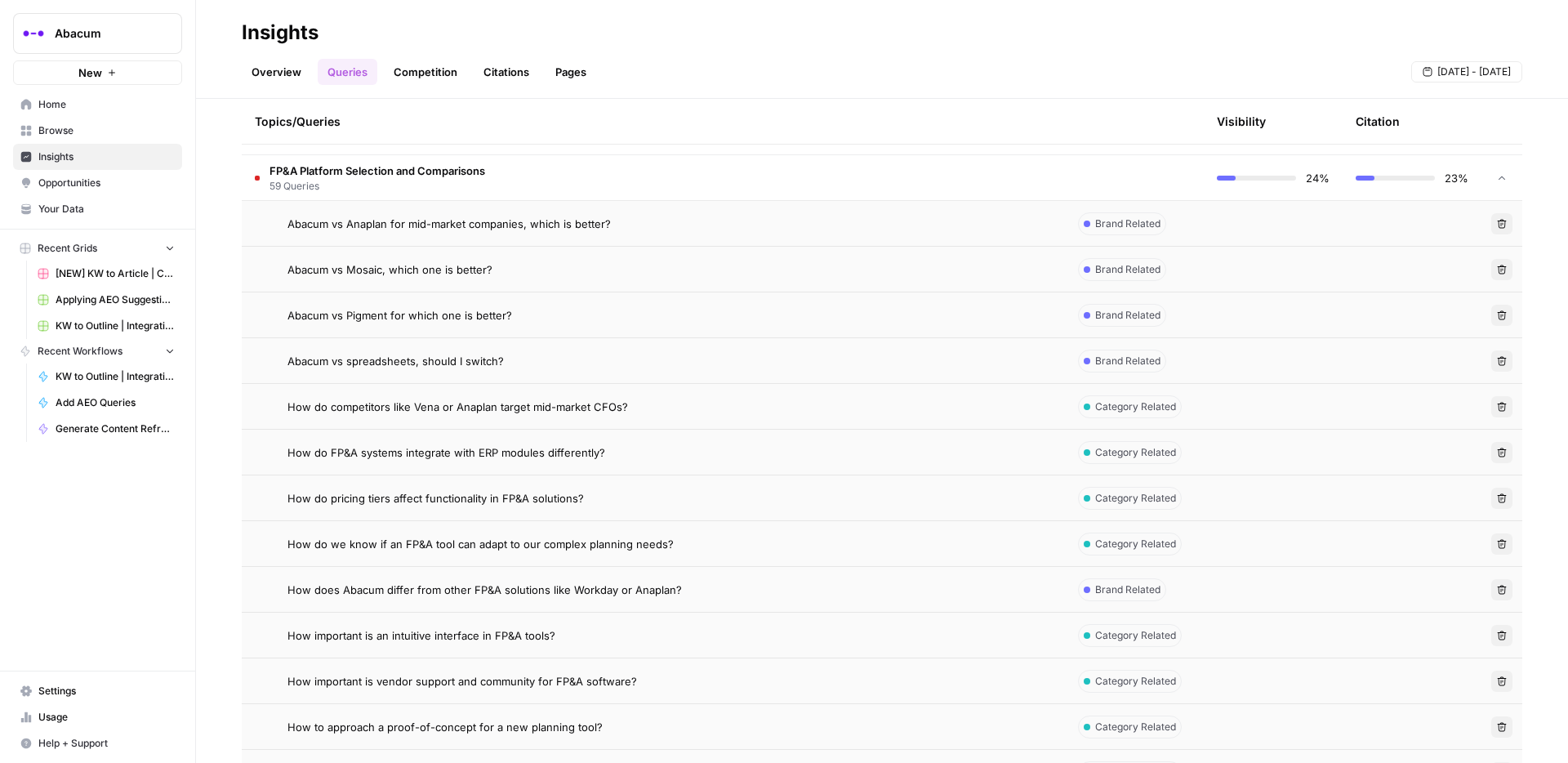
click at [671, 535] on span "How does Abacum differ from other FP&A solutions like Workday or Anaplan?" at bounding box center [484, 589] width 394 height 16
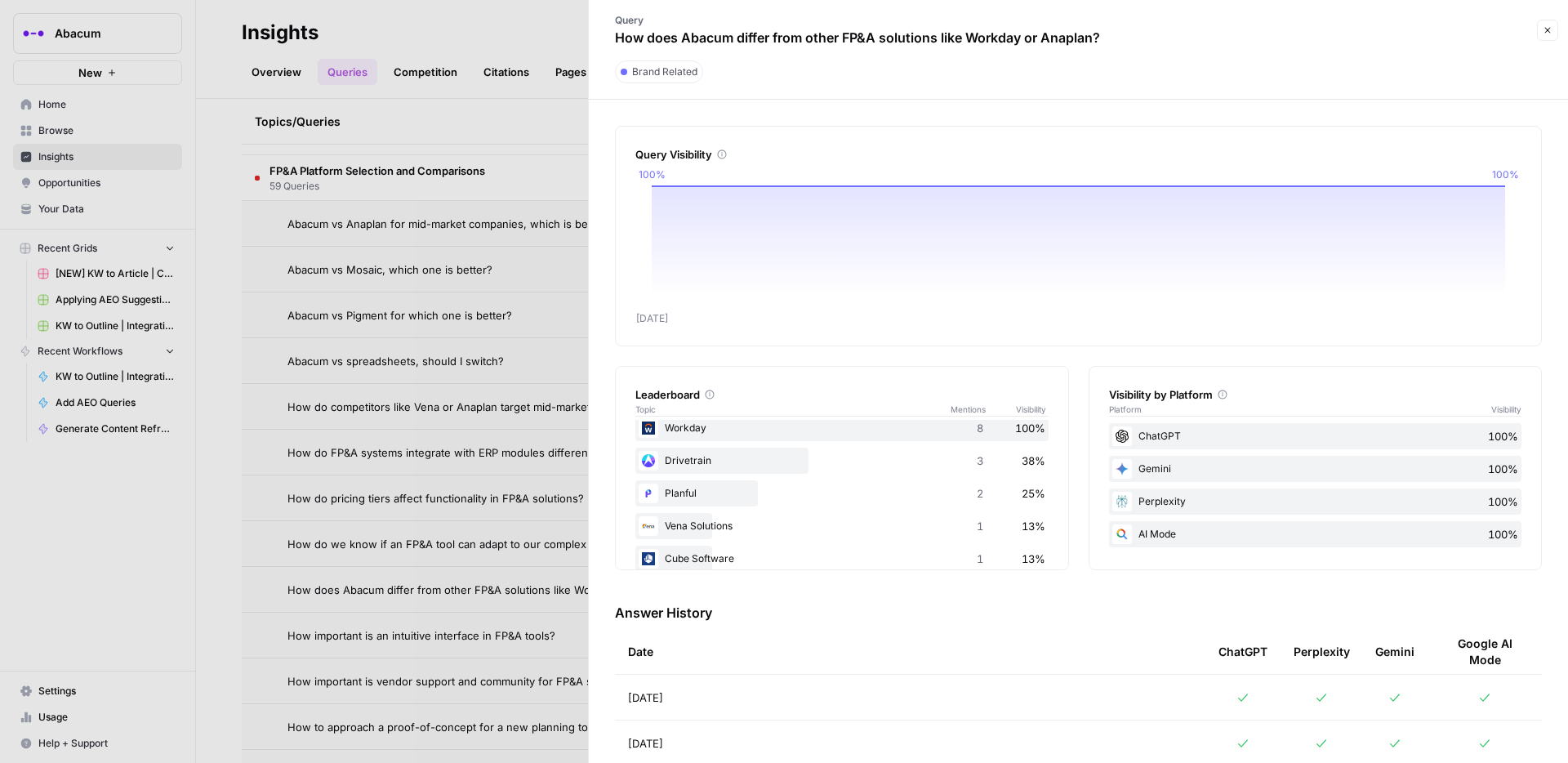
scroll to position [29, 0]
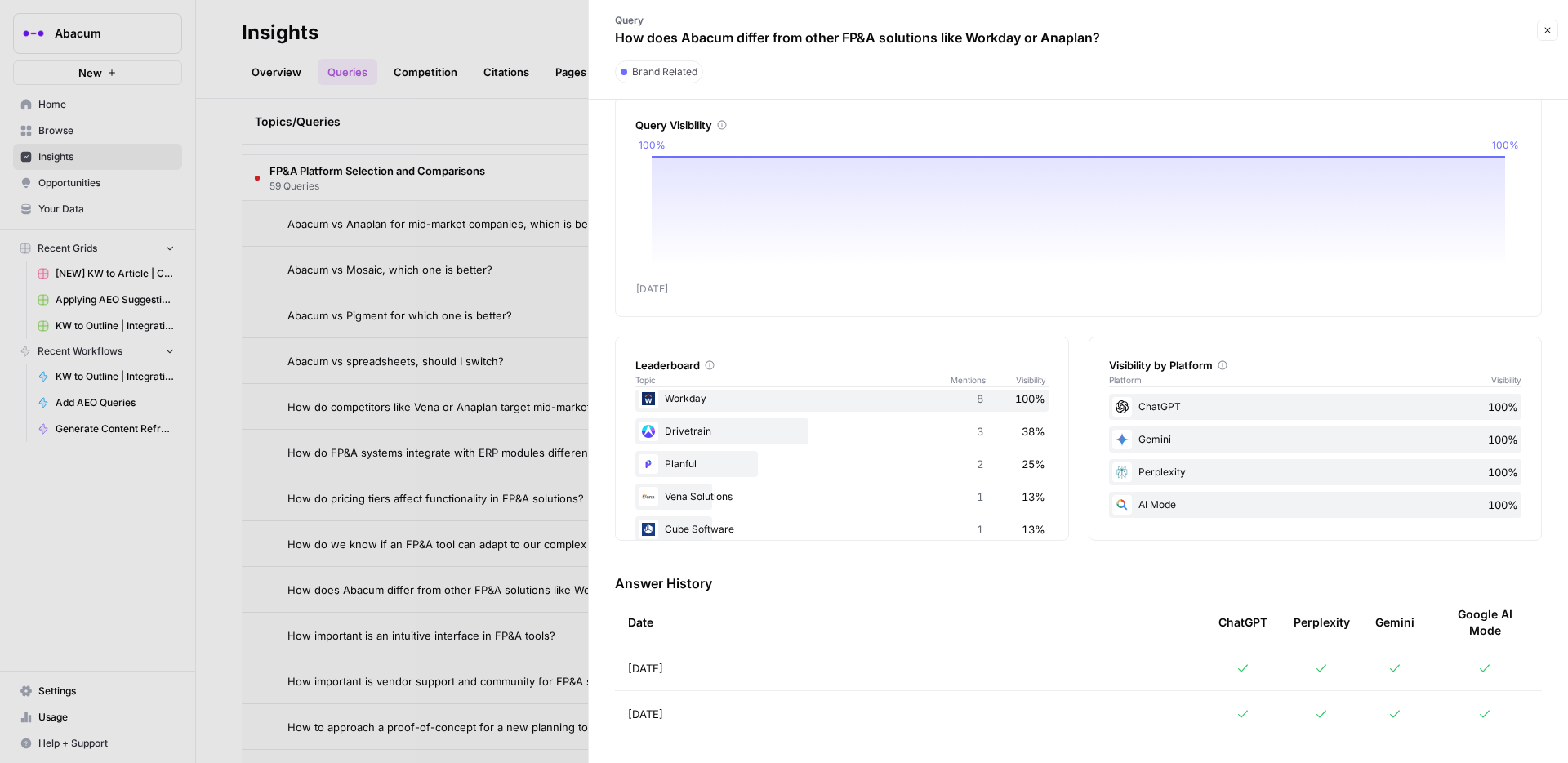
click at [1175, 535] on icon at bounding box center [1243, 668] width 9 height 8
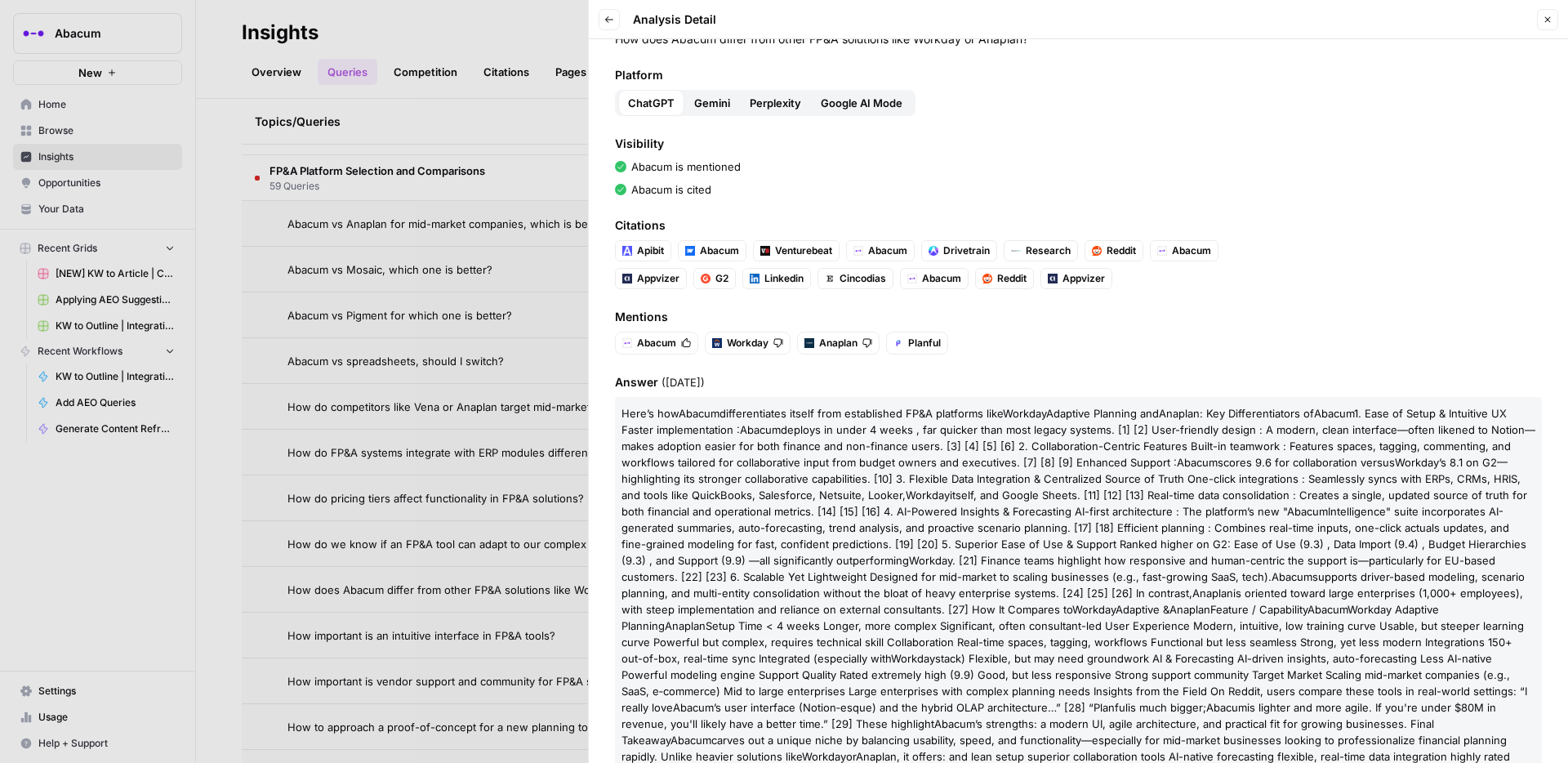
scroll to position [74, 0]
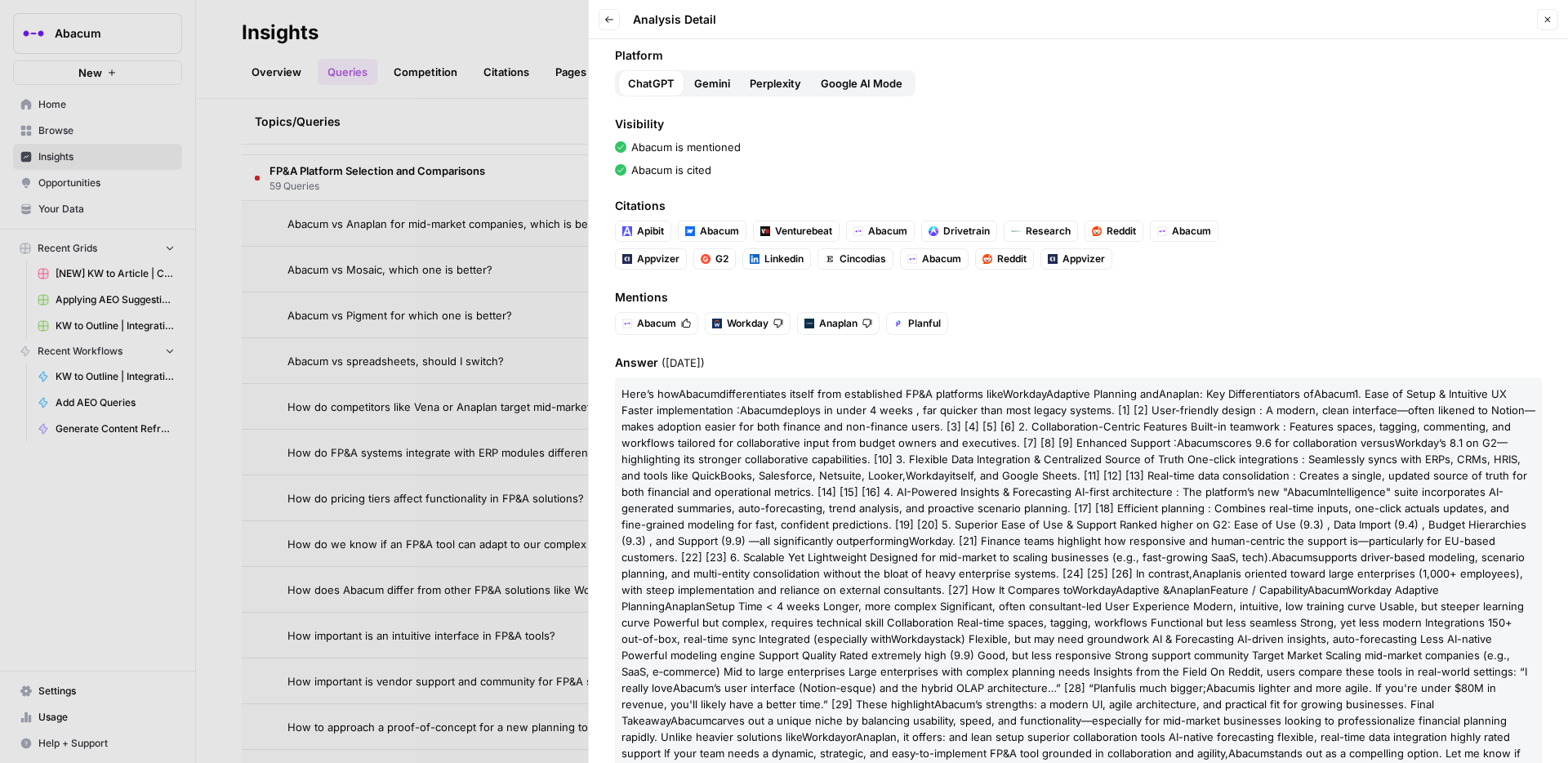
click at [484, 225] on div at bounding box center [784, 381] width 1568 height 763
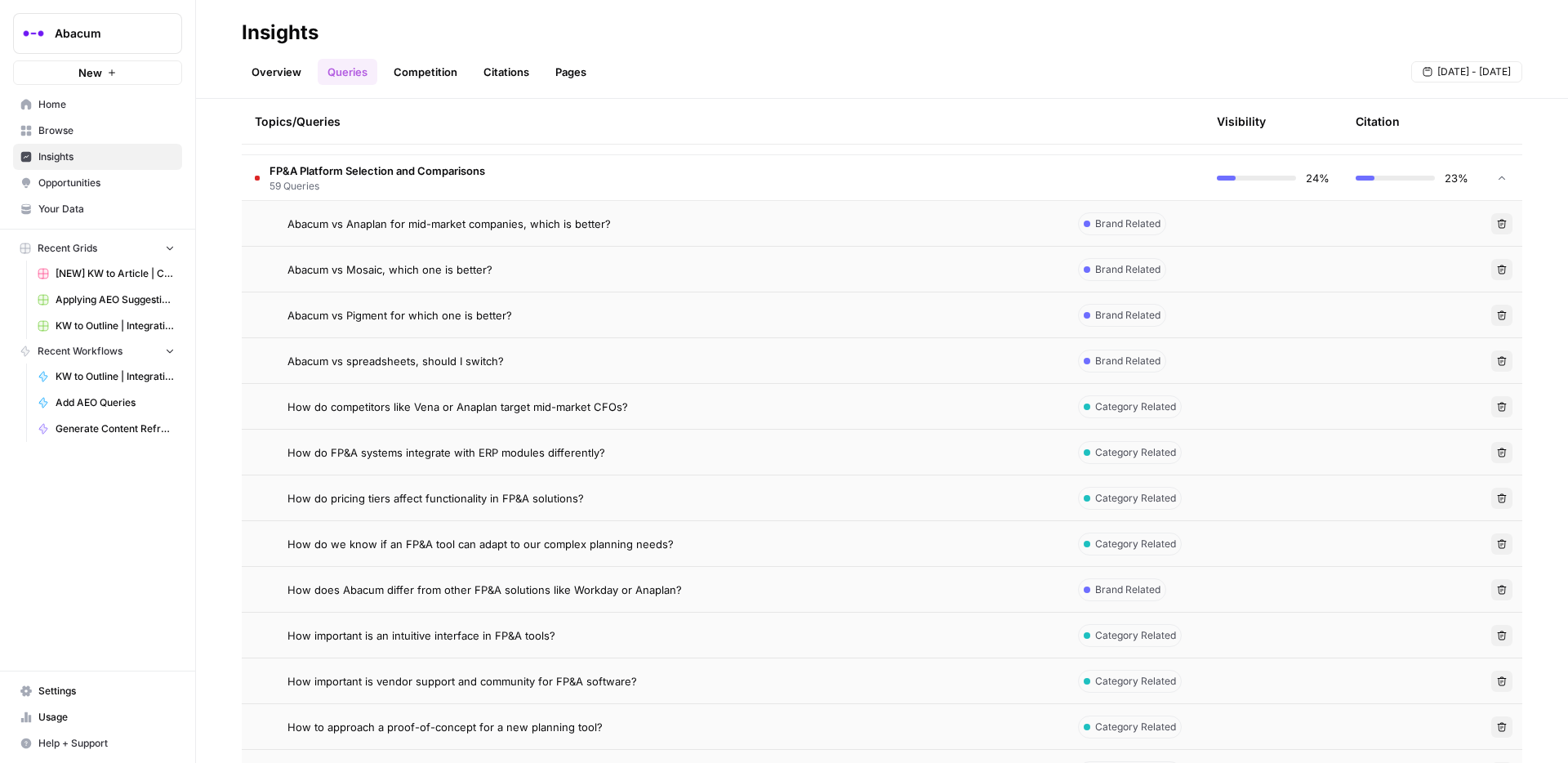
click at [502, 225] on span "Abacum vs Anaplan for mid-market companies, which is better?" at bounding box center [449, 223] width 323 height 16
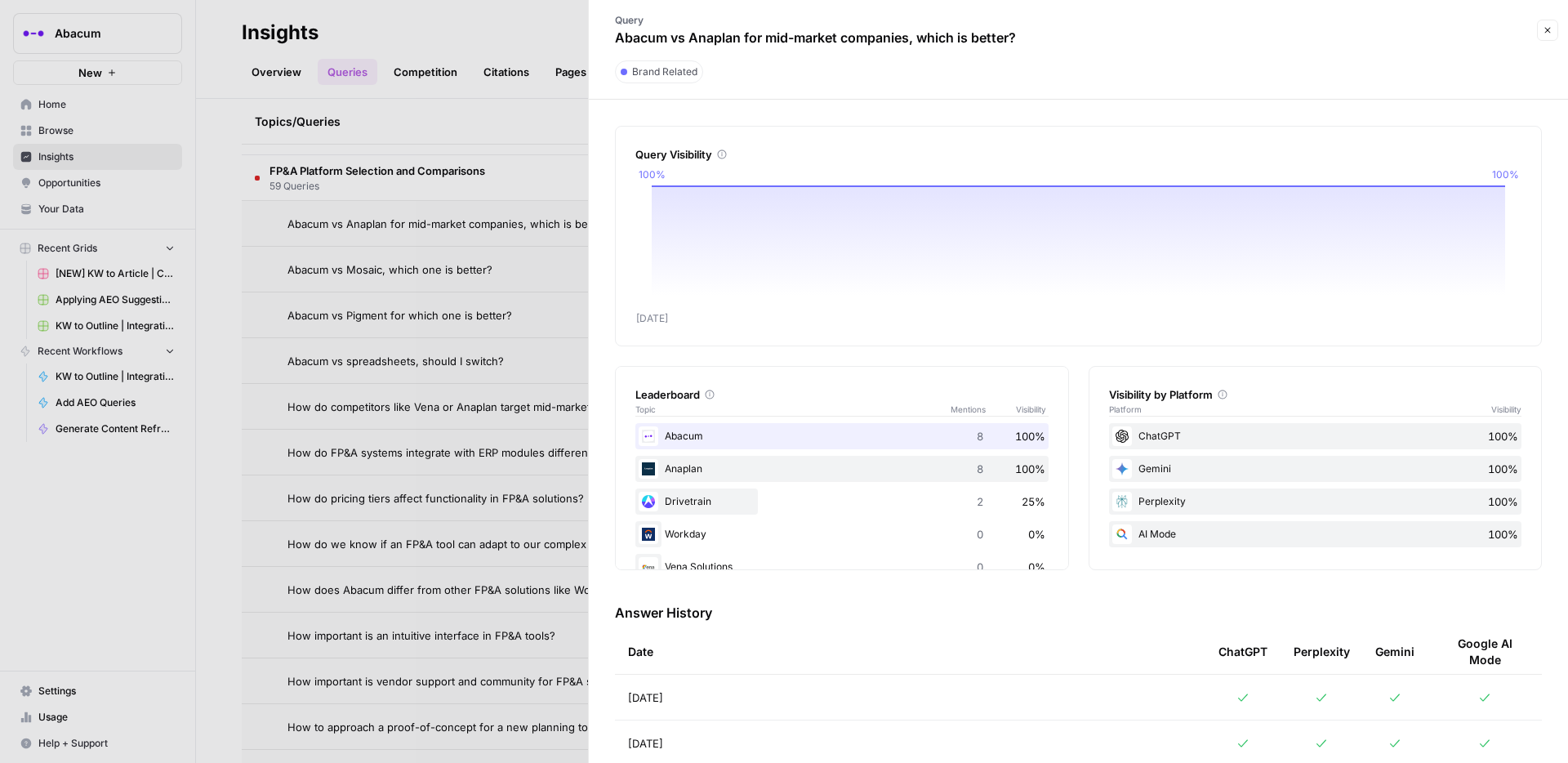
click at [1175, 535] on div "ChatGPT" at bounding box center [1243, 651] width 49 height 45
click at [1175, 535] on icon at bounding box center [1243, 698] width 13 height 13
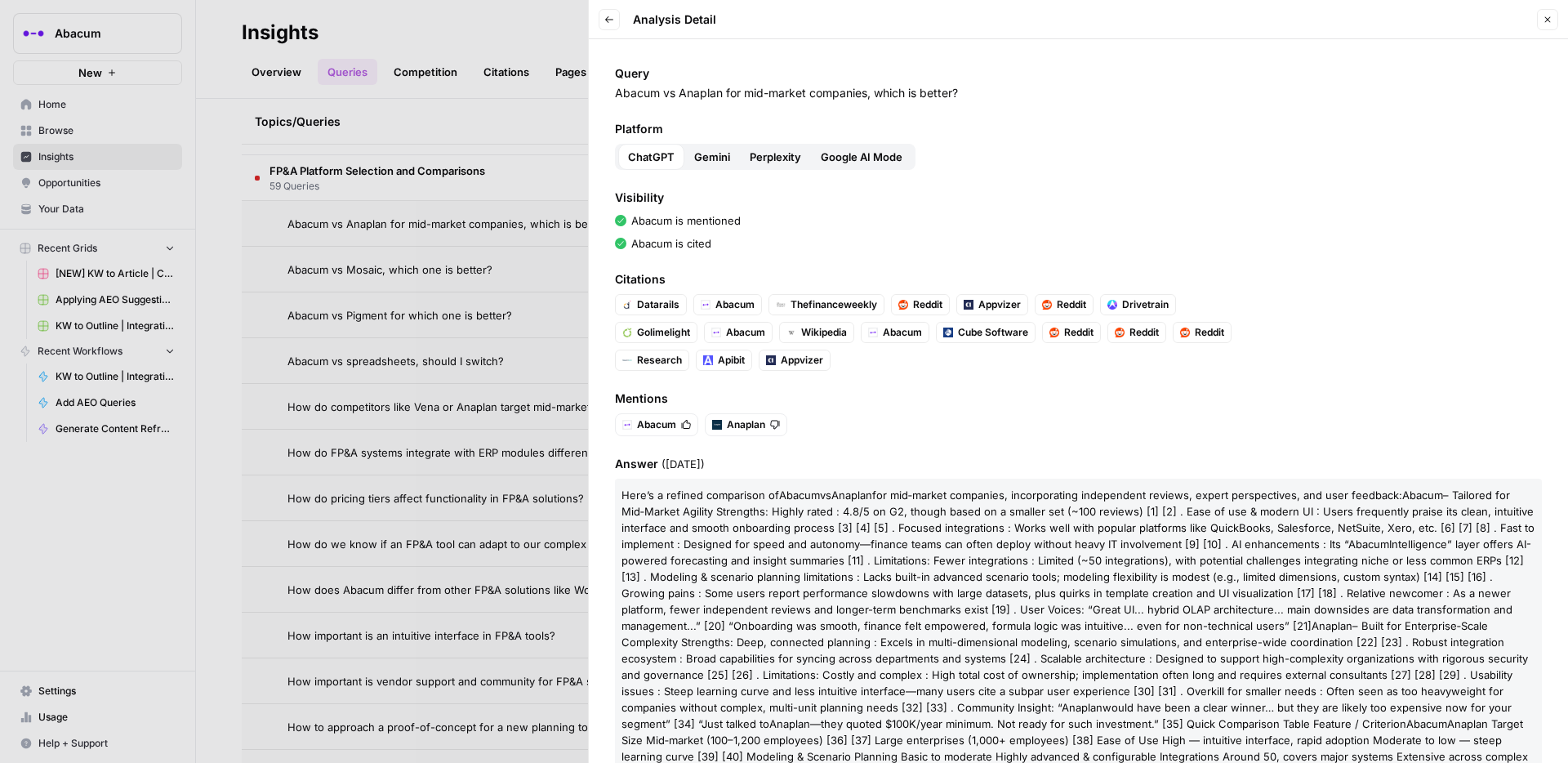
click at [474, 275] on div at bounding box center [784, 381] width 1568 height 763
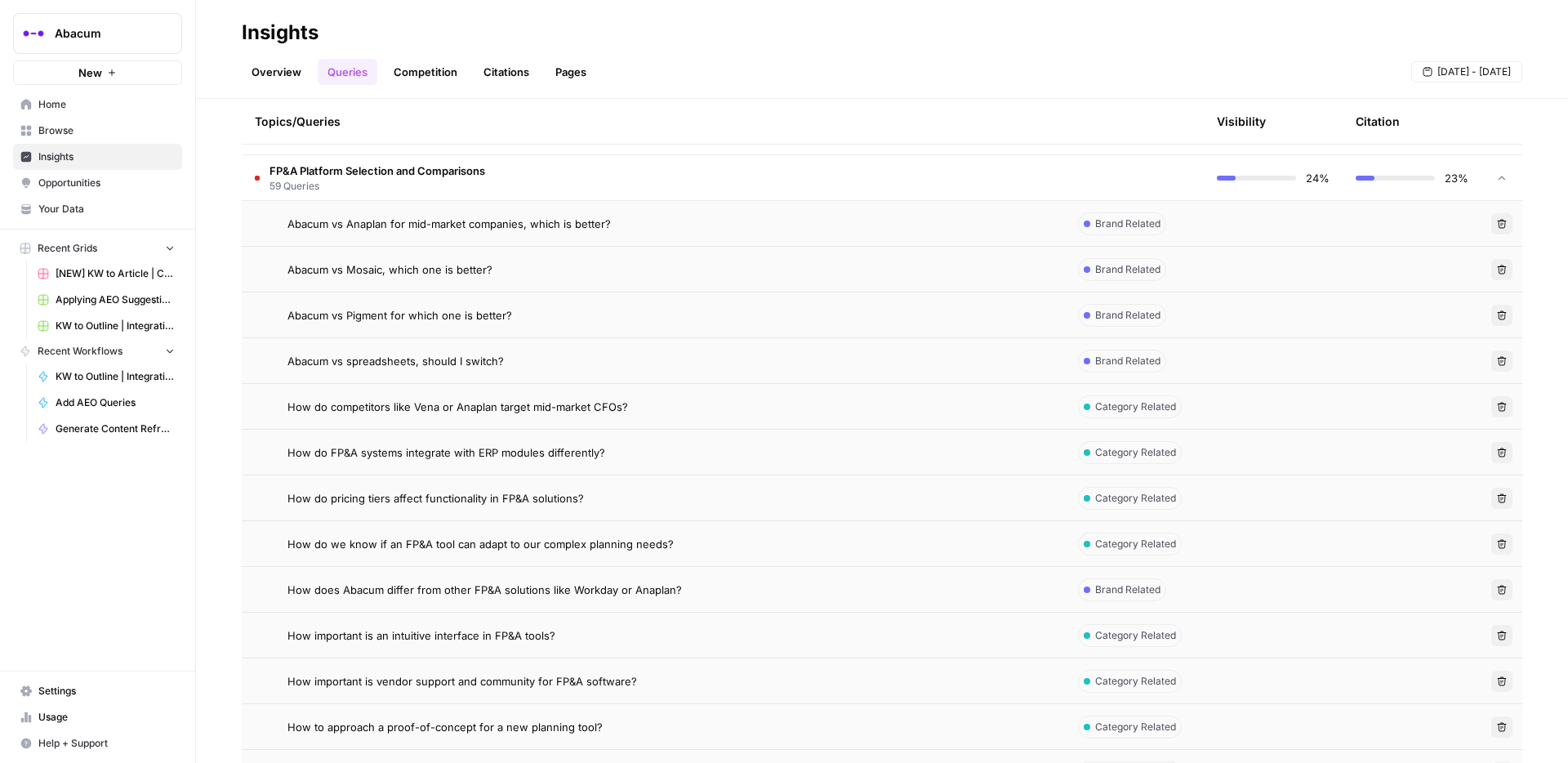
click at [469, 269] on span "Abacum vs Mosaic, which one is better?" at bounding box center [389, 269] width 205 height 16
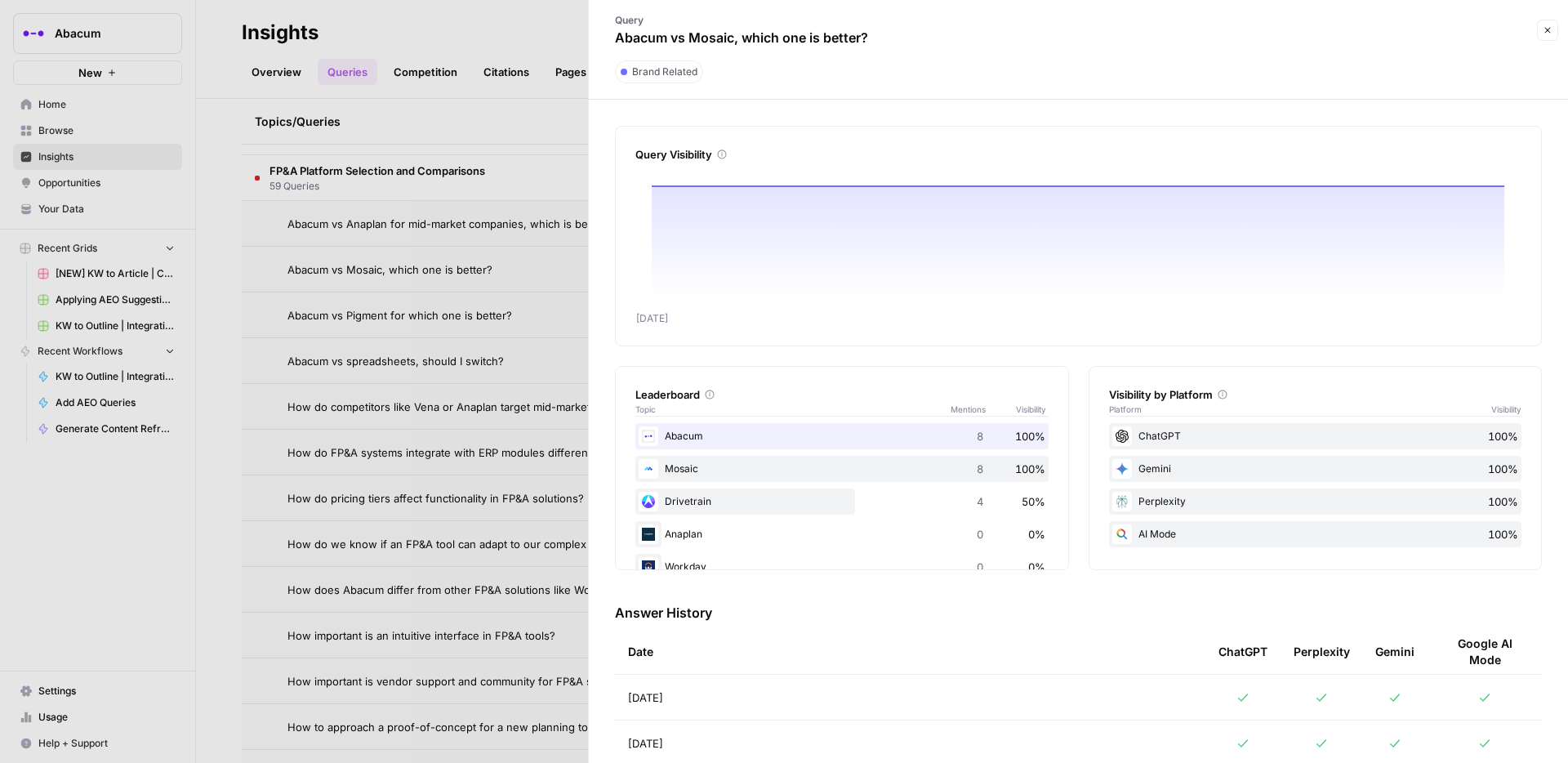
click at [1175, 535] on div at bounding box center [1243, 698] width 49 height 13
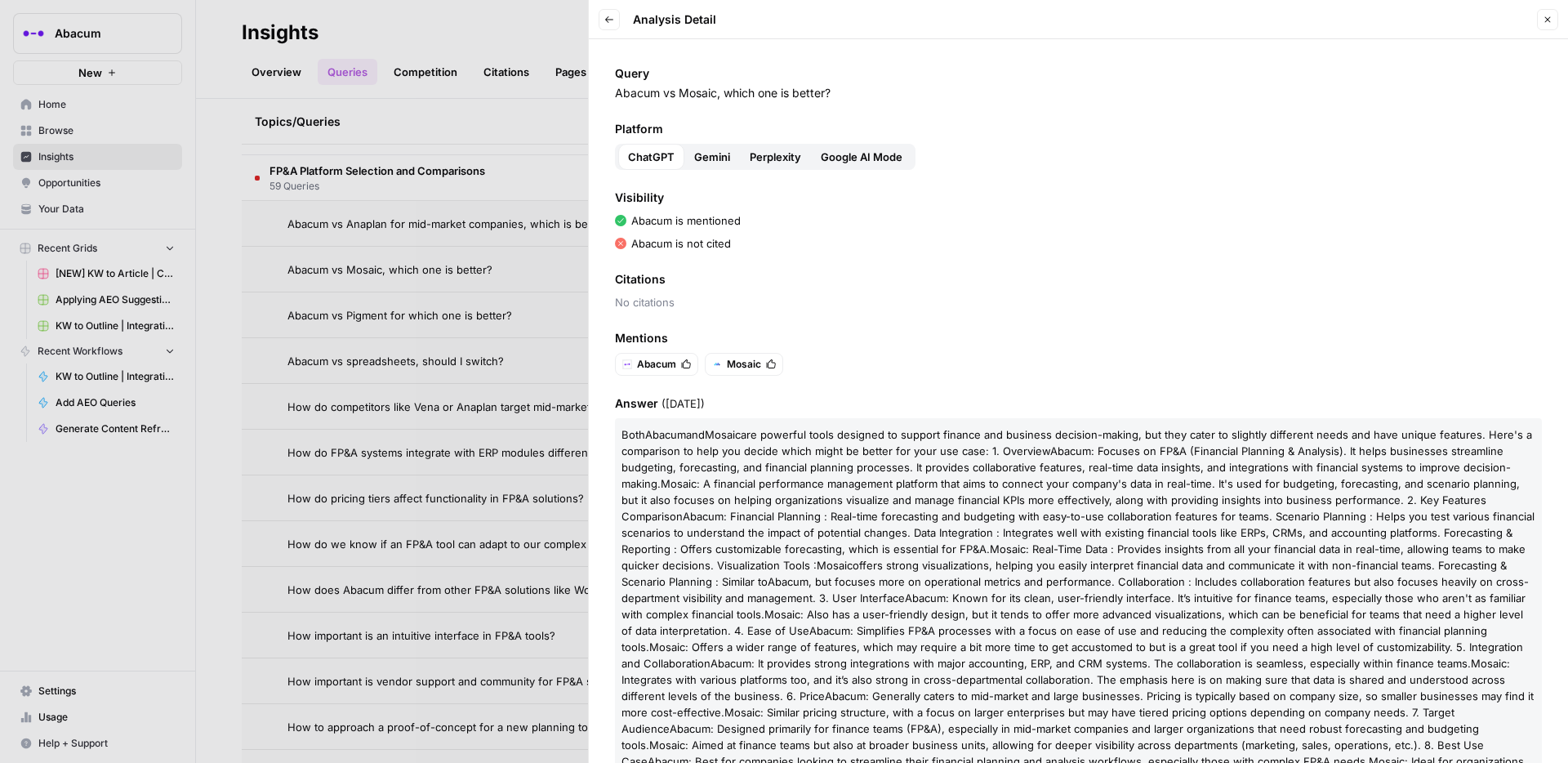
click at [390, 324] on div at bounding box center [784, 381] width 1568 height 763
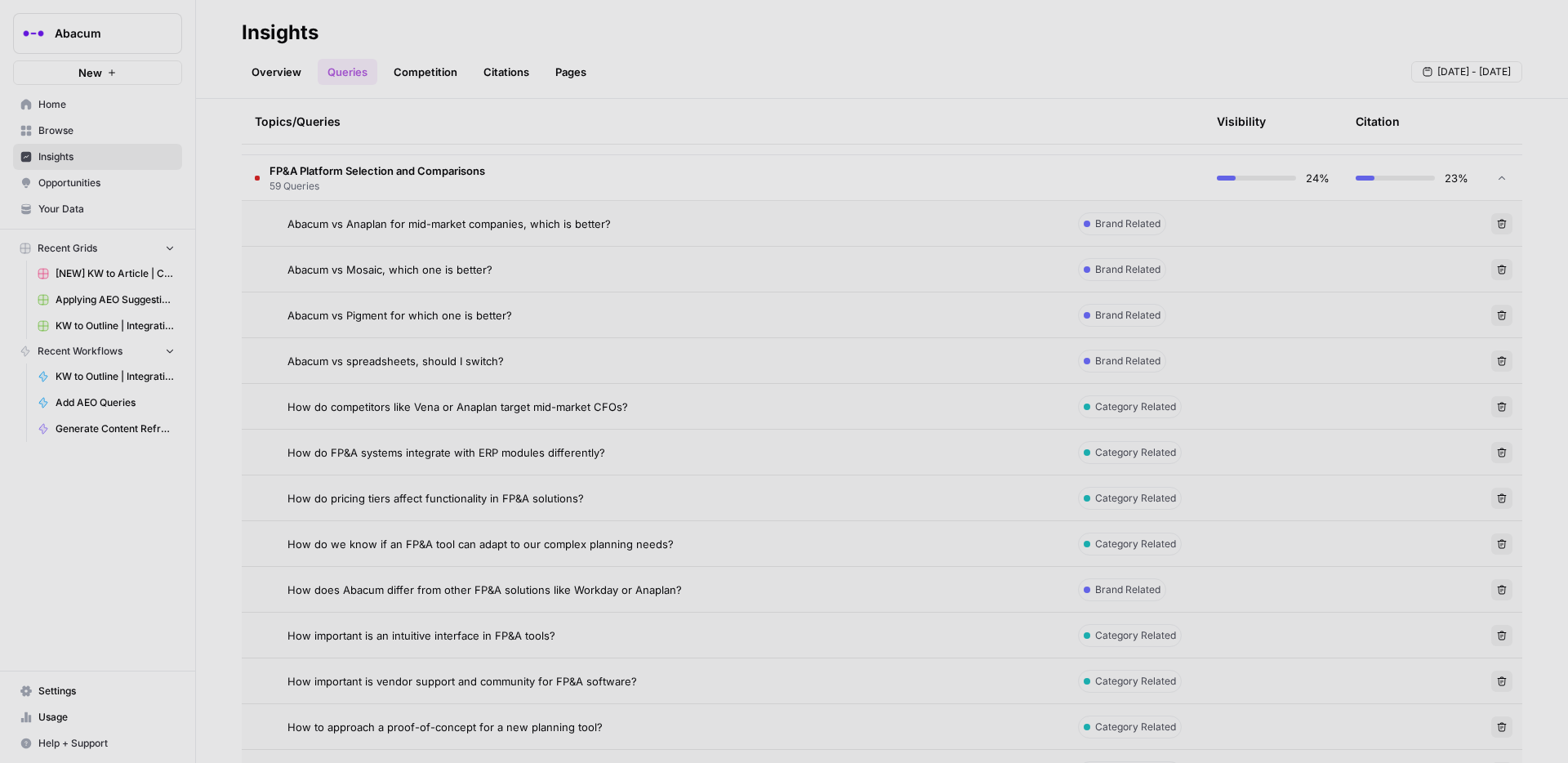
click at [425, 317] on span "Abacum vs Pigment for which one is better?" at bounding box center [400, 315] width 225 height 16
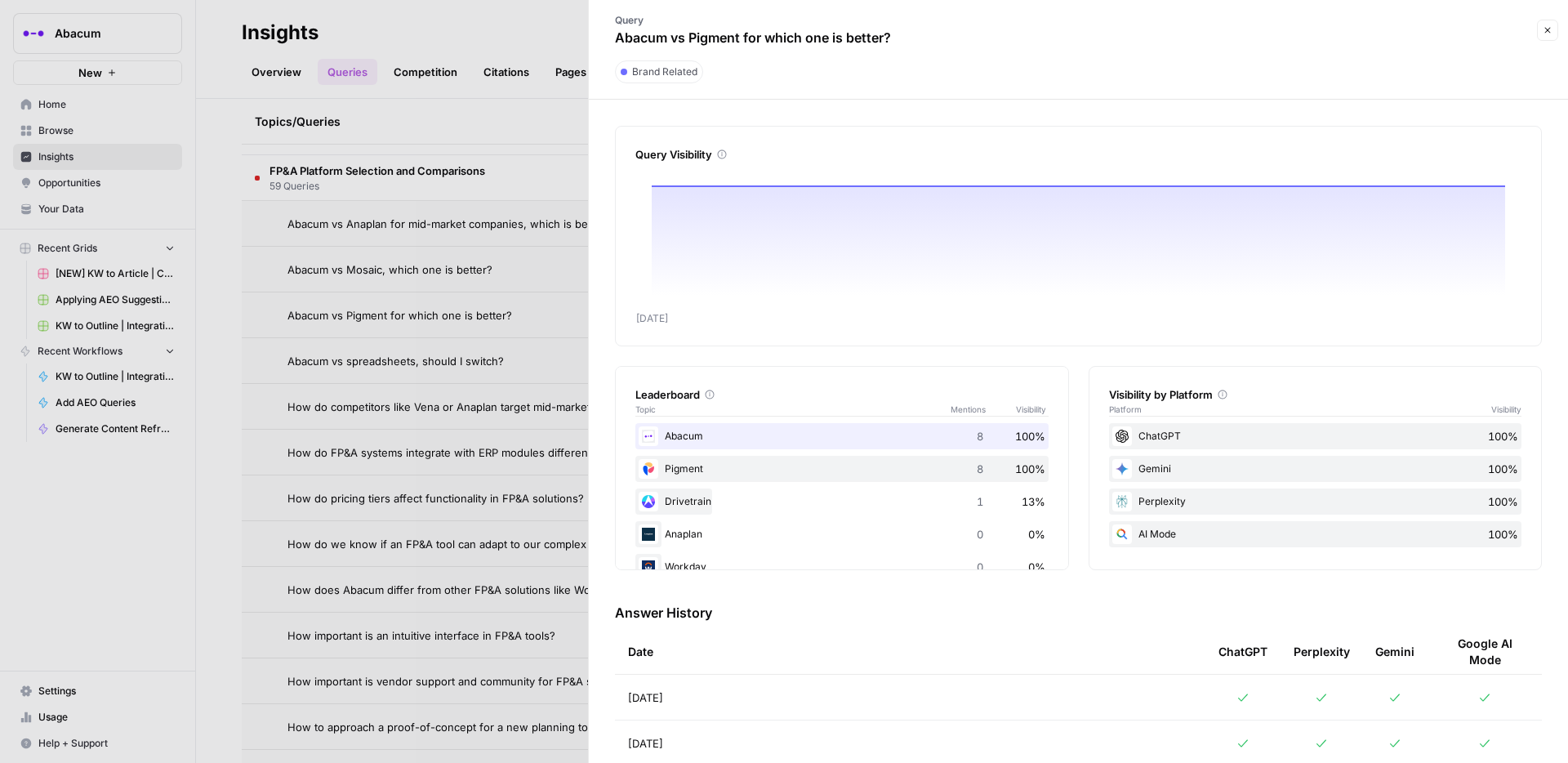
click at [1175, 535] on div "ChatGPT" at bounding box center [1243, 651] width 49 height 45
click at [1175, 535] on icon at bounding box center [1243, 698] width 13 height 13
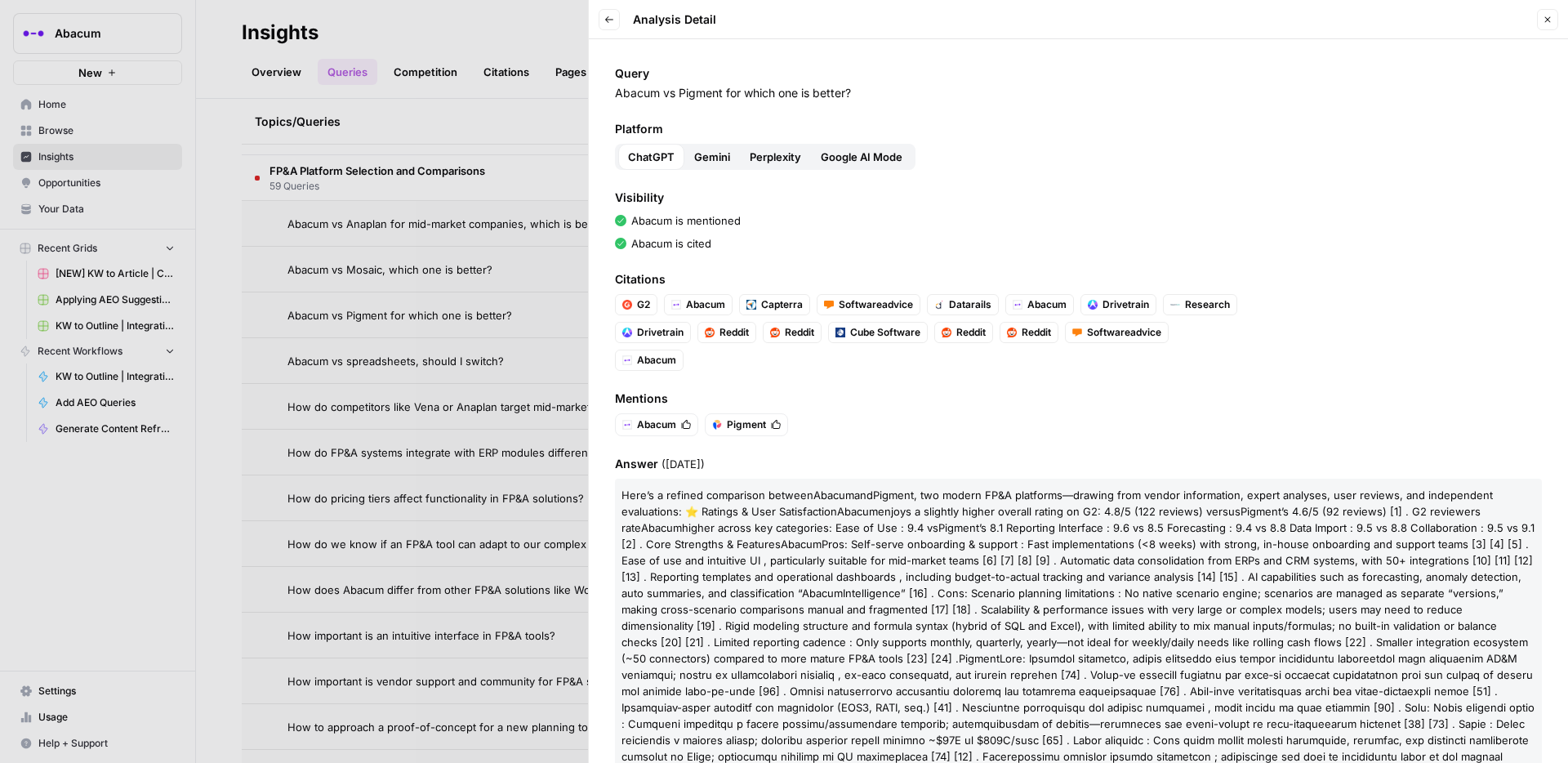
click at [481, 326] on div at bounding box center [784, 381] width 1568 height 763
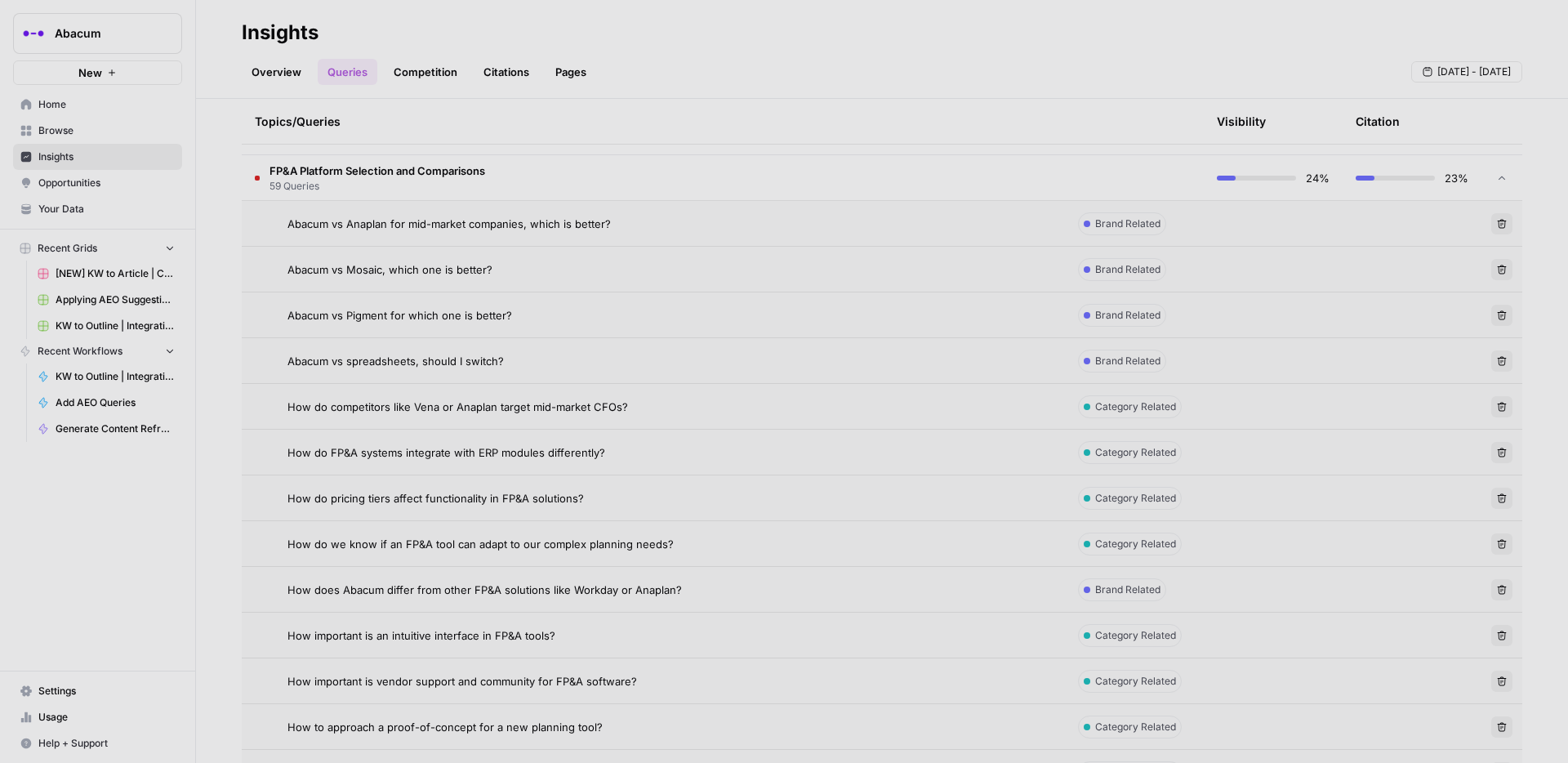
click at [481, 359] on span "Abacum vs spreadsheets, should I switch?" at bounding box center [395, 360] width 216 height 16
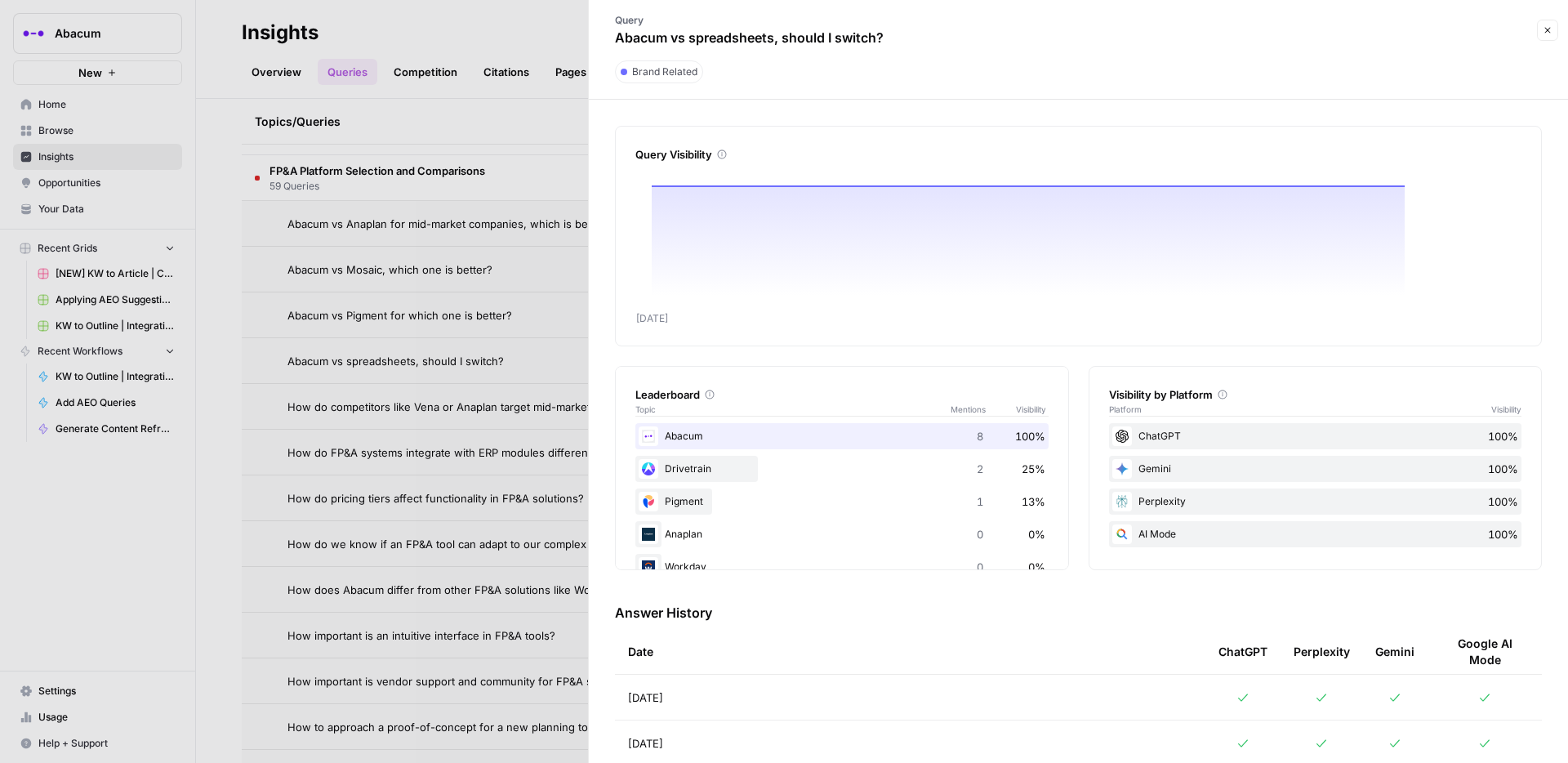
click at [1175, 535] on div "ChatGPT" at bounding box center [1243, 651] width 49 height 45
click at [1175, 535] on icon at bounding box center [1243, 698] width 13 height 13
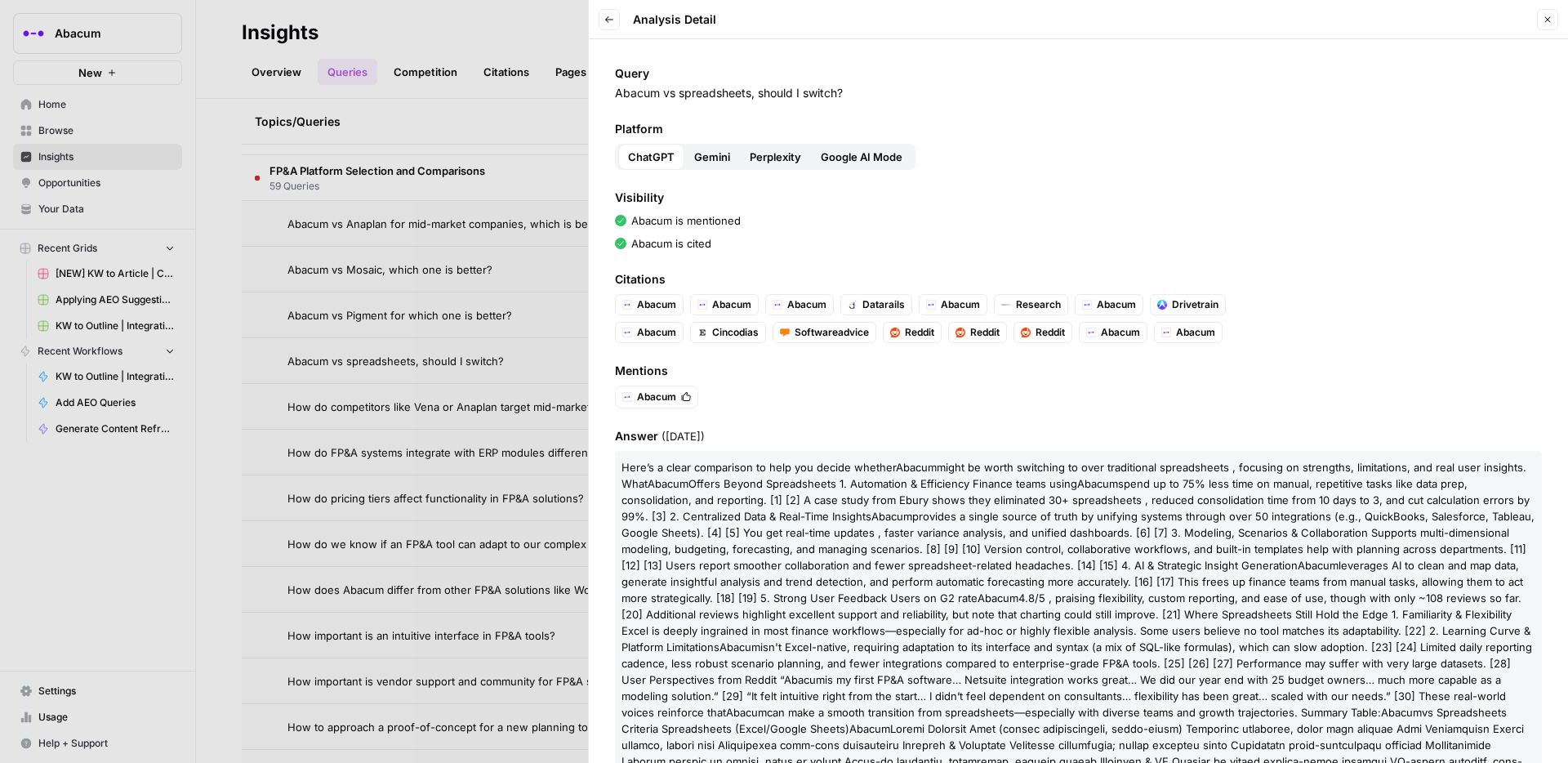
click at [427, 364] on div at bounding box center [784, 381] width 1568 height 763
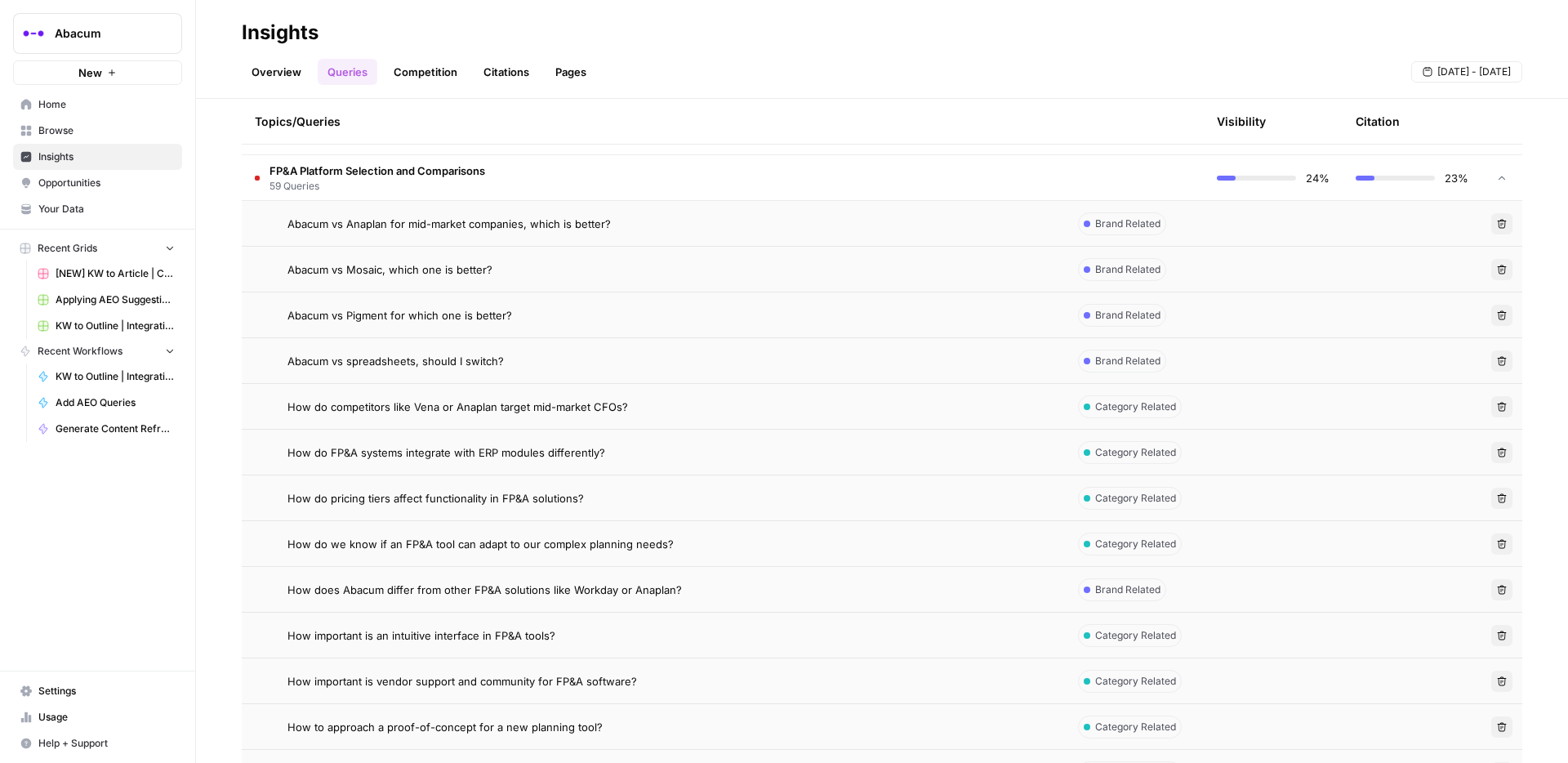
click at [455, 500] on span "How do pricing tiers affect functionality in FP&A solutions?" at bounding box center [436, 497] width 297 height 16
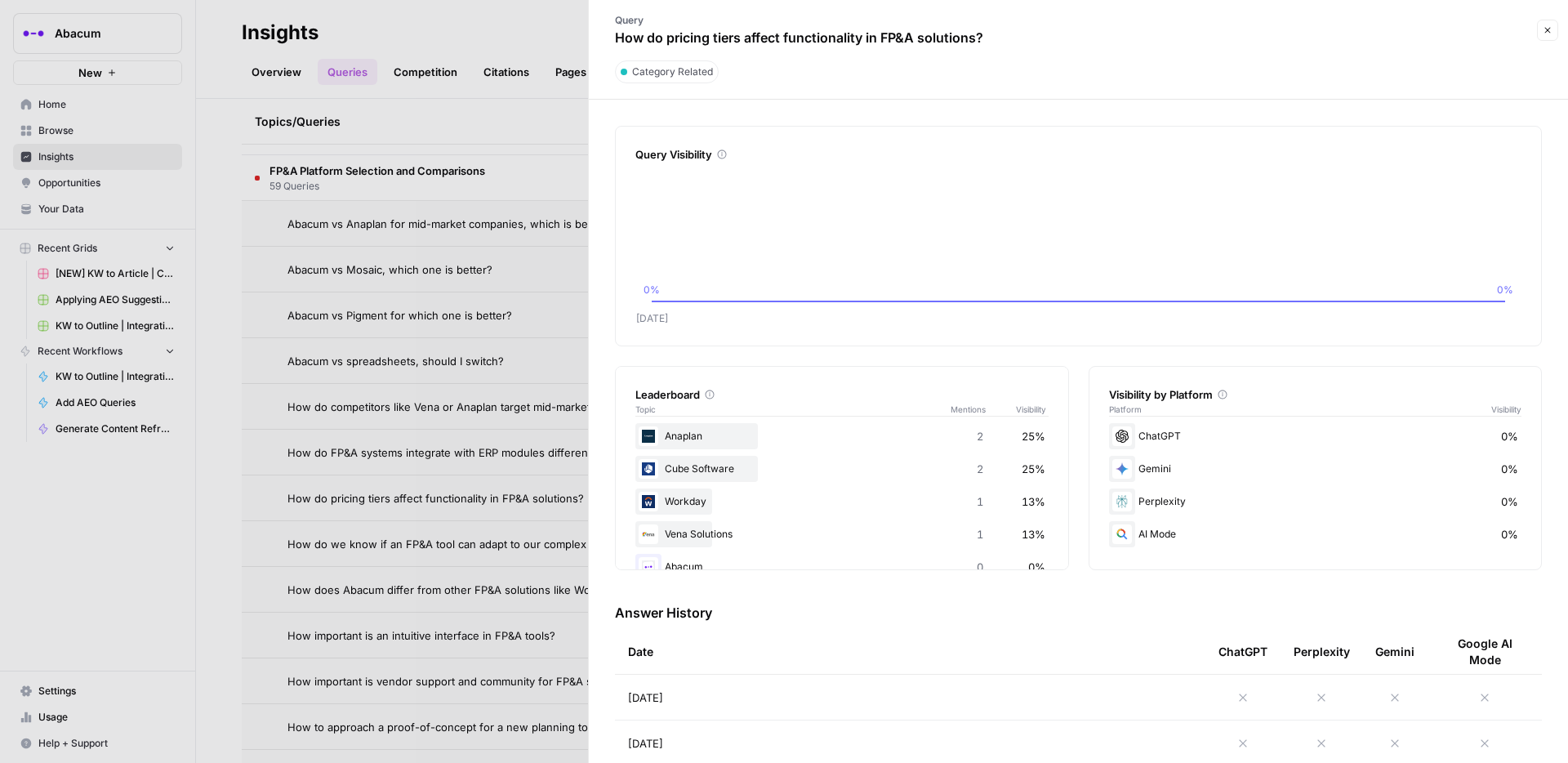
click at [1175, 535] on icon at bounding box center [1243, 698] width 13 height 13
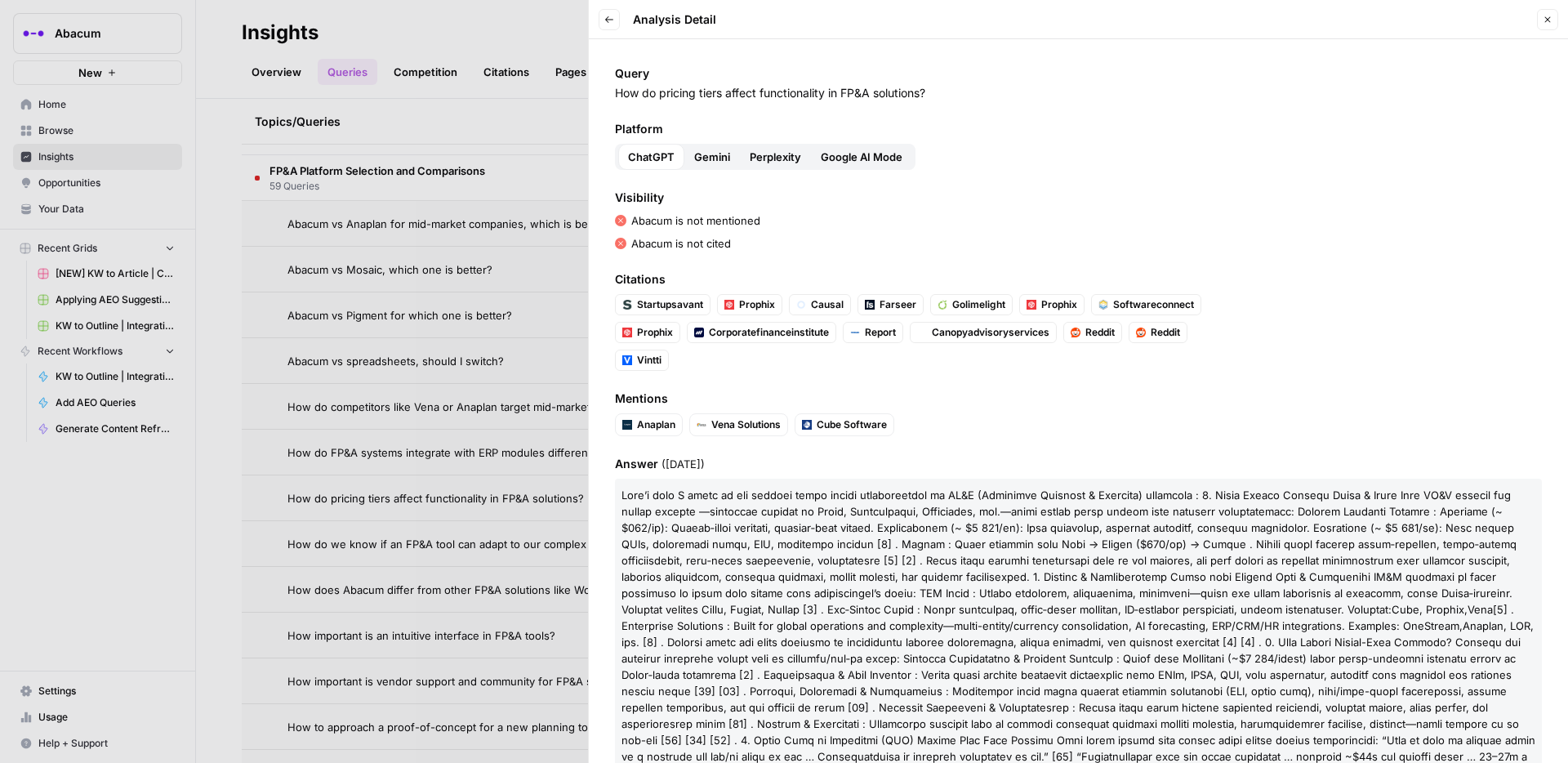
click at [552, 446] on div at bounding box center [784, 381] width 1568 height 763
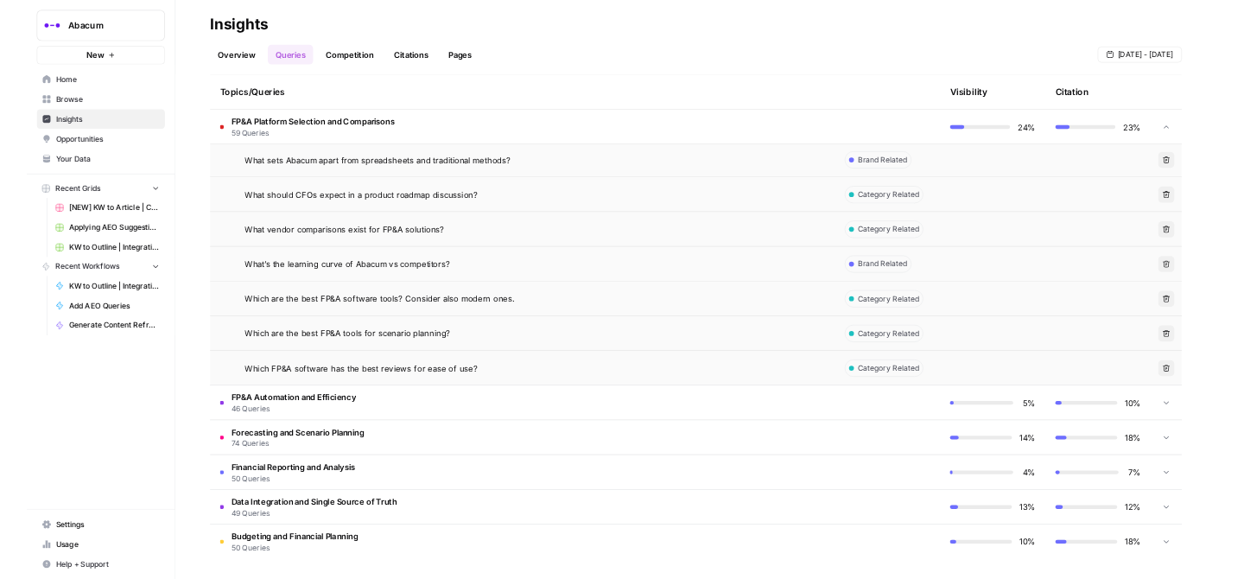
scroll to position [3116, 0]
